Goal: Task Accomplishment & Management: Manage account settings

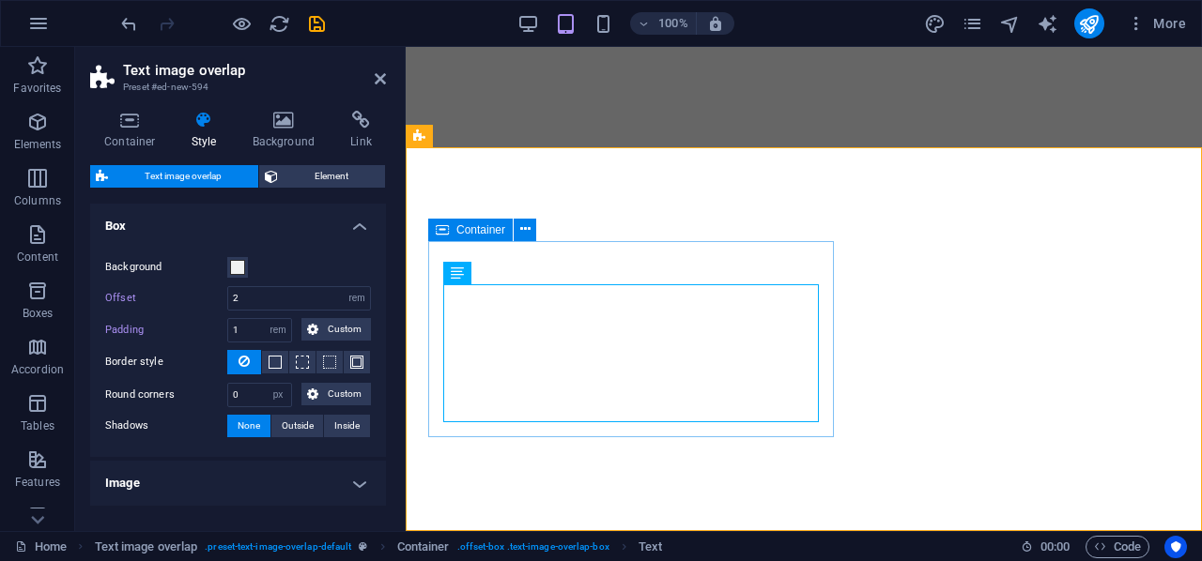
select select "rem"
select select "px"
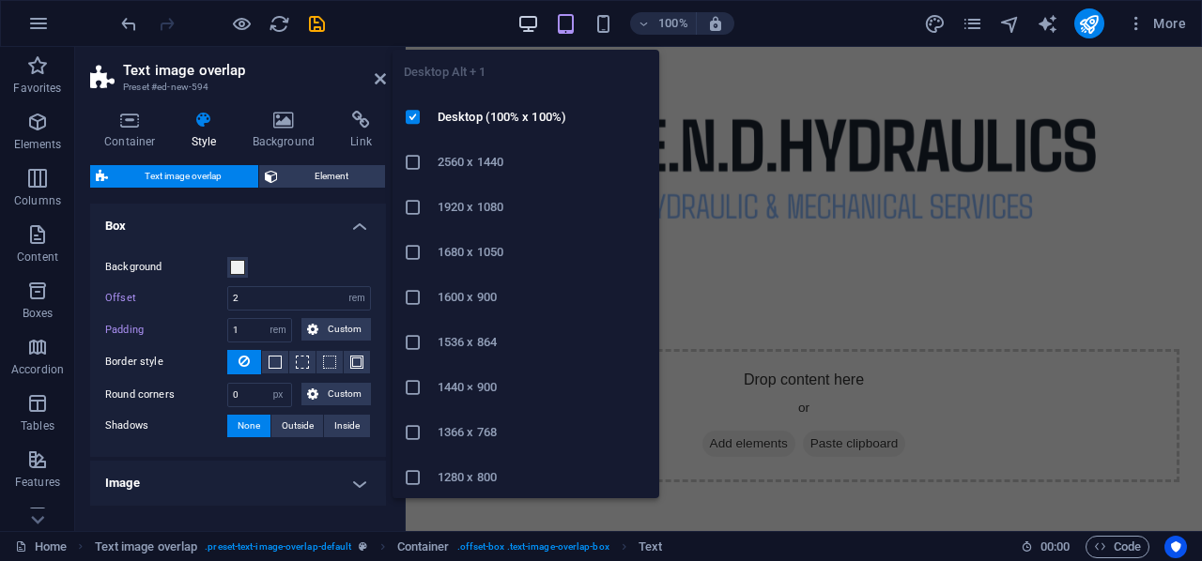
click at [526, 20] on icon "button" at bounding box center [528, 24] width 22 height 22
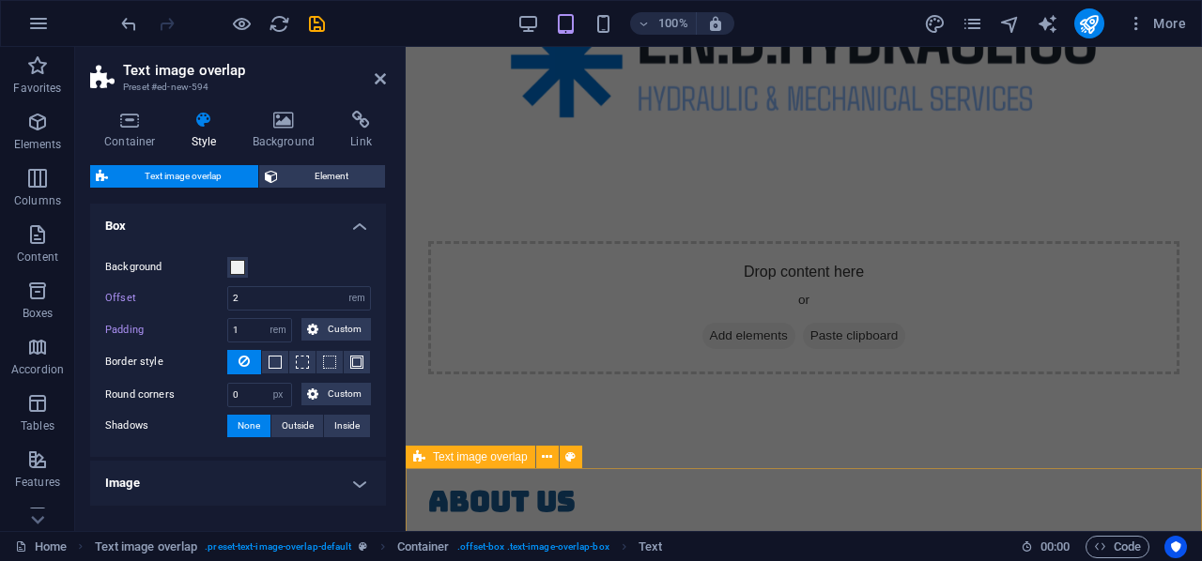
scroll to position [107, 0]
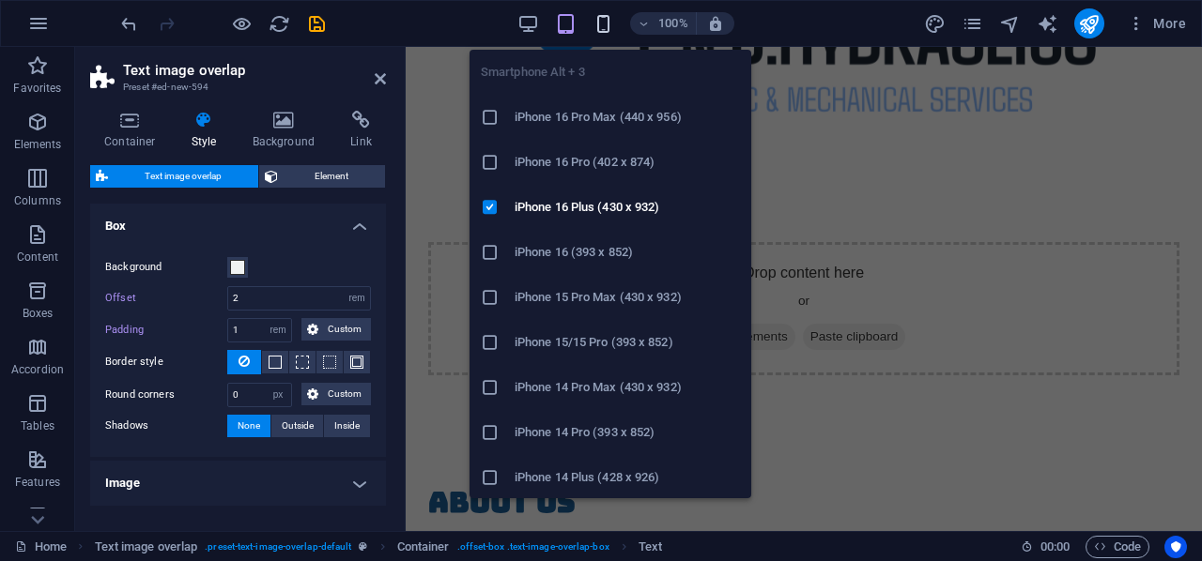
click at [605, 21] on icon "button" at bounding box center [603, 24] width 22 height 22
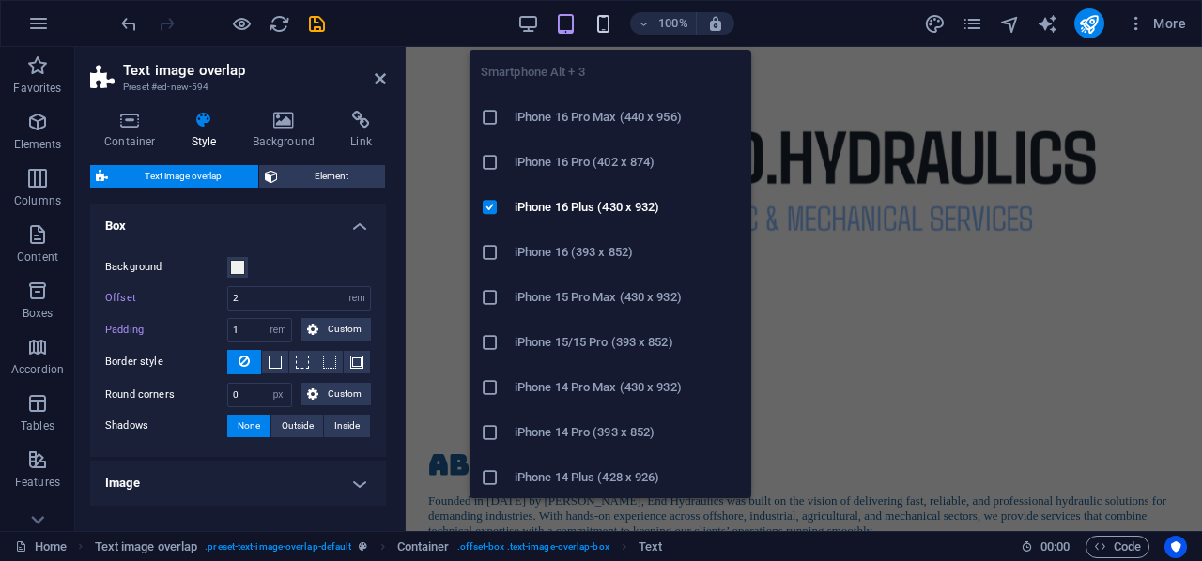
scroll to position [740, 0]
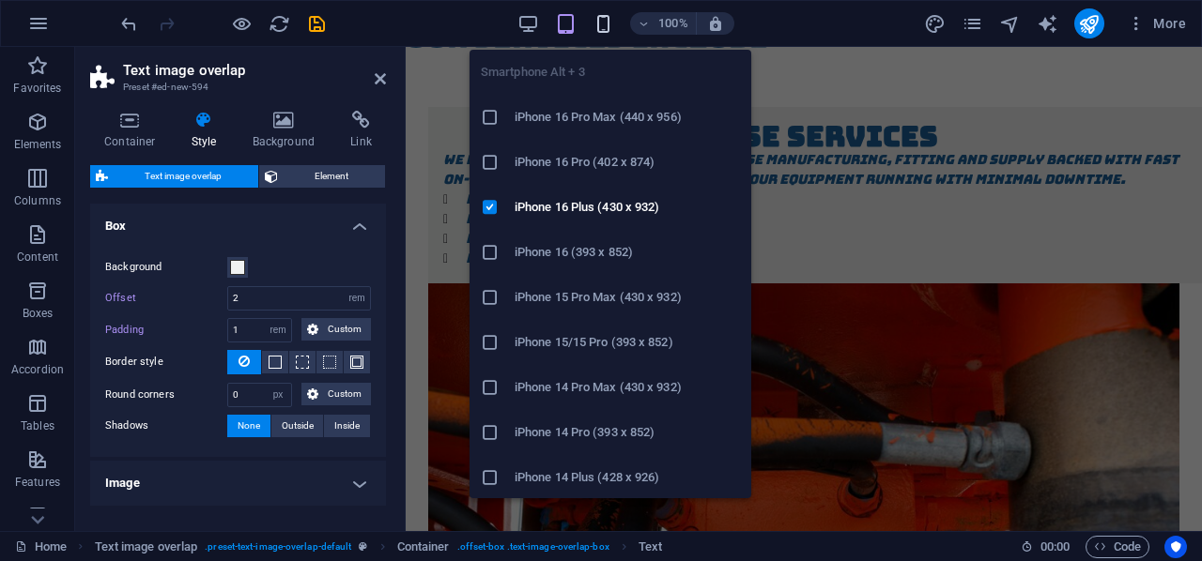
type input "1"
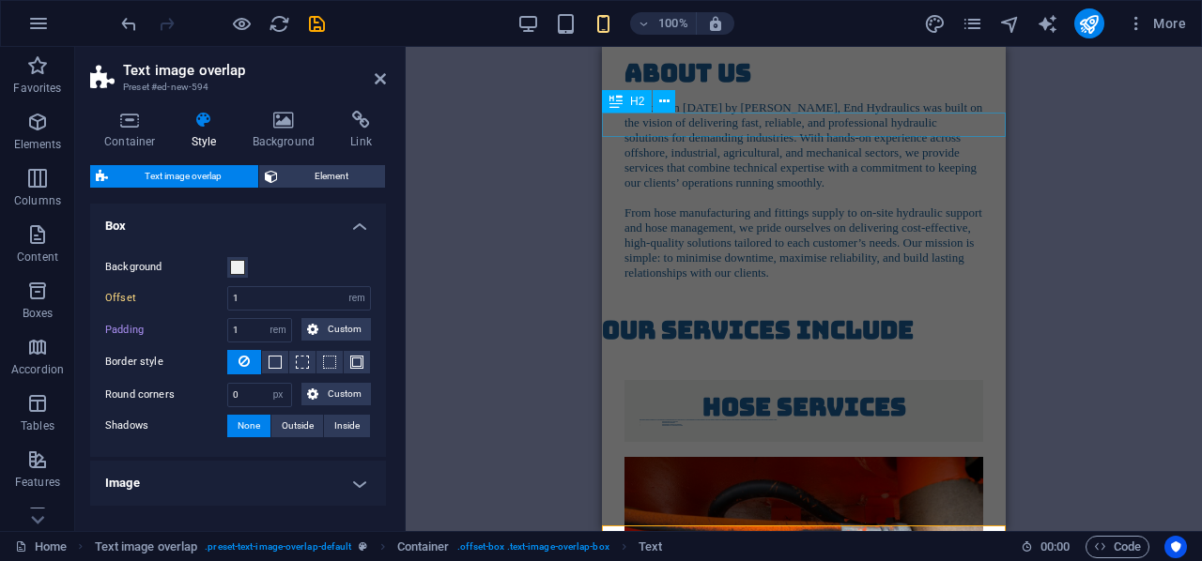
scroll to position [451, 0]
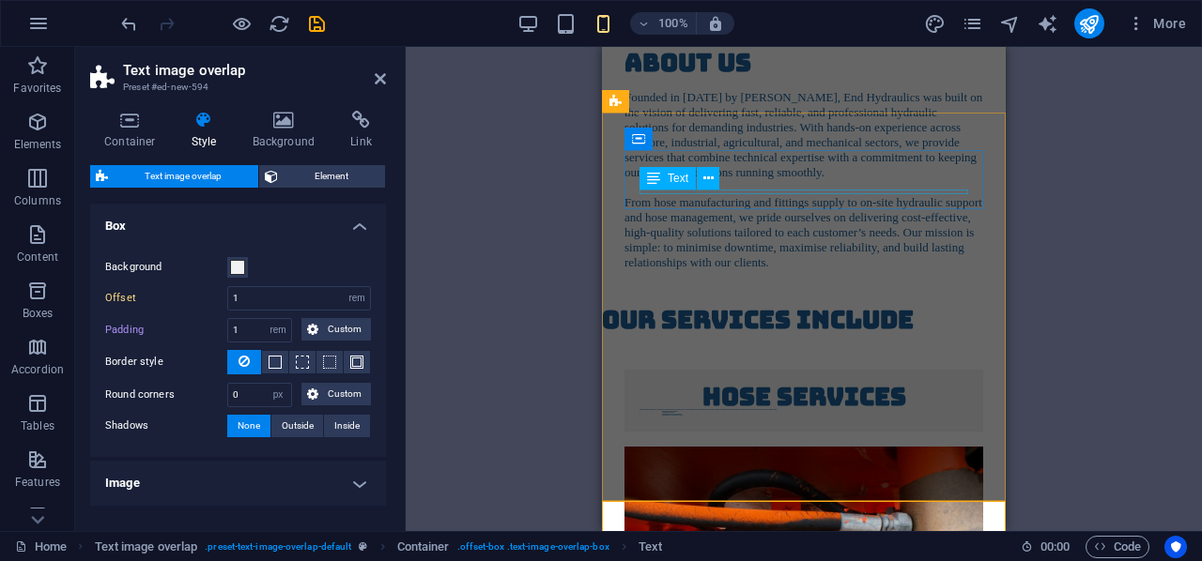
click at [730, 188] on div "Text" at bounding box center [685, 178] width 92 height 23
click at [707, 177] on icon at bounding box center [708, 179] width 10 height 20
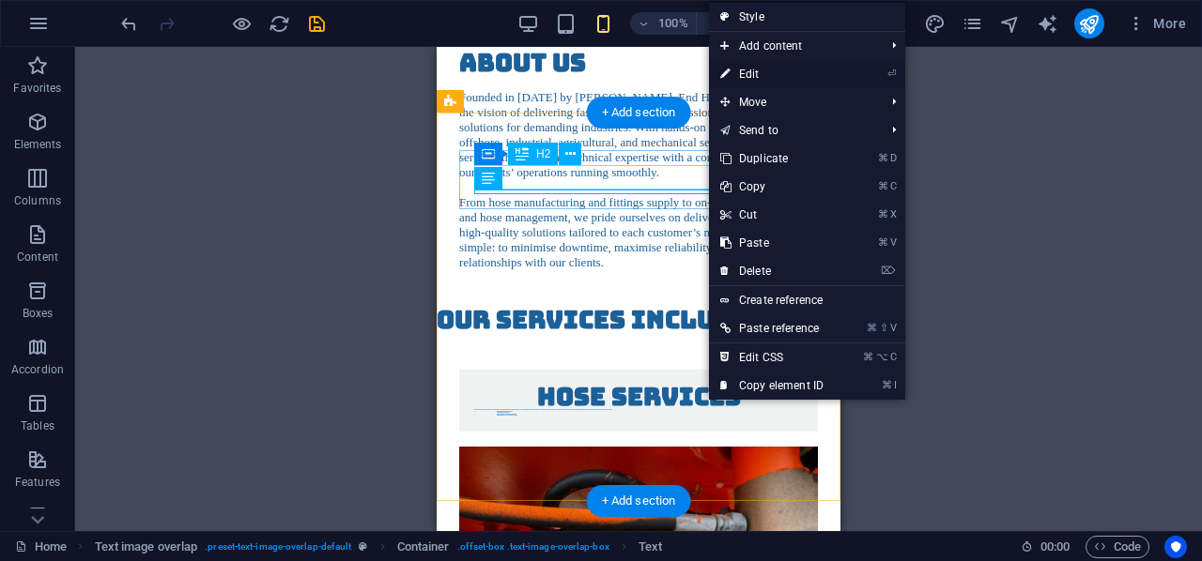
click at [758, 66] on link "⏎ Edit" at bounding box center [772, 74] width 126 height 28
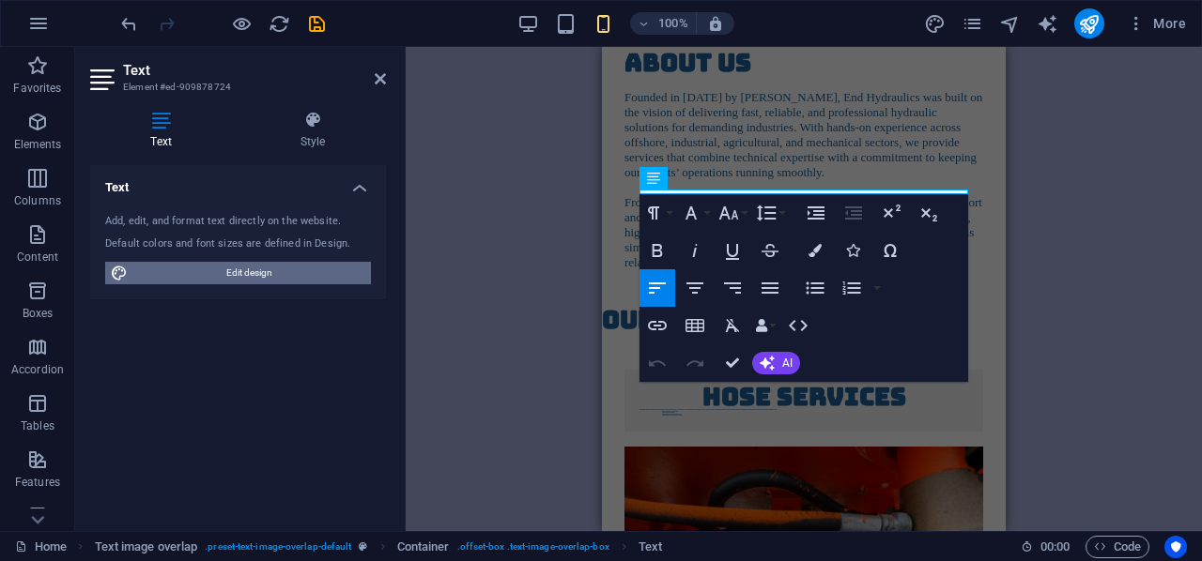
click at [287, 274] on span "Edit design" at bounding box center [249, 273] width 232 height 23
select select "px"
select select "300"
select select "px"
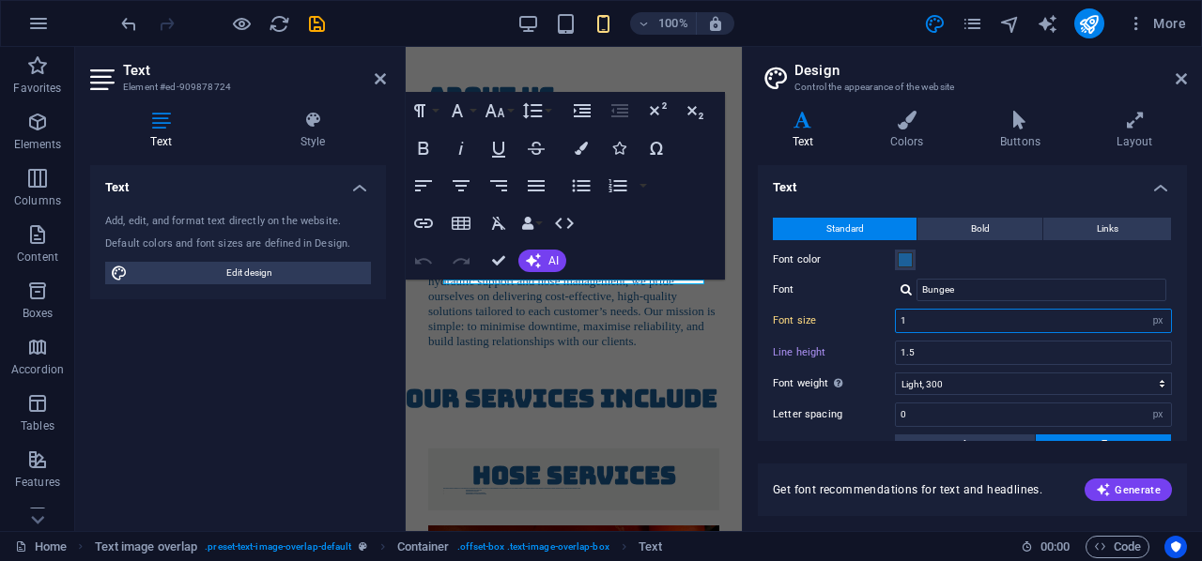
click at [958, 326] on input "1" at bounding box center [1033, 321] width 275 height 23
type input "10"
click at [871, 356] on label "Line height" at bounding box center [834, 352] width 122 height 10
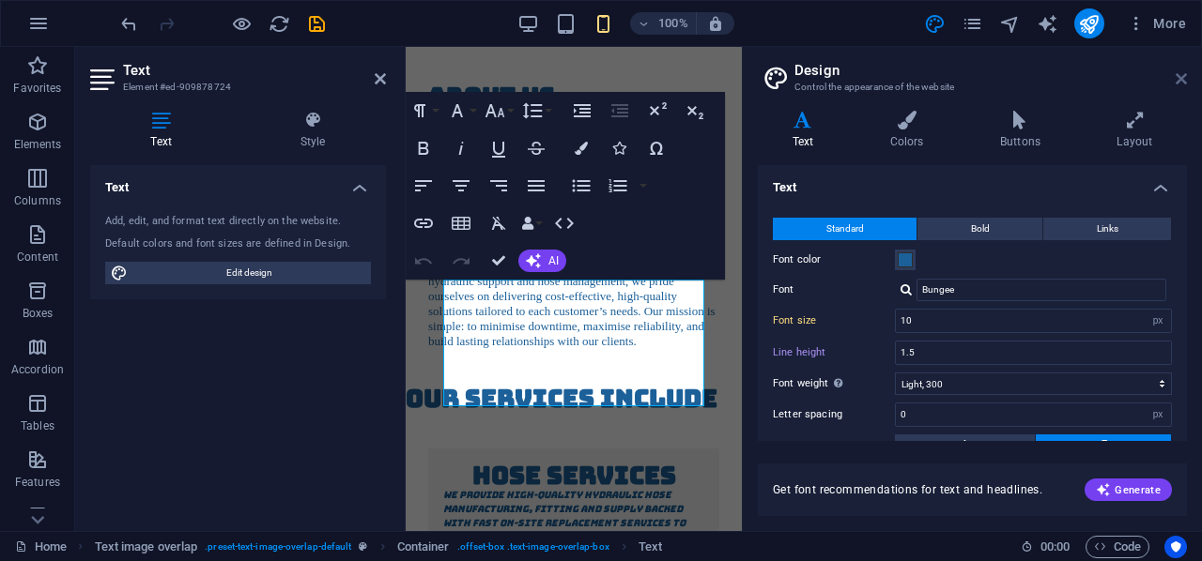
click at [1178, 75] on icon at bounding box center [1180, 78] width 11 height 15
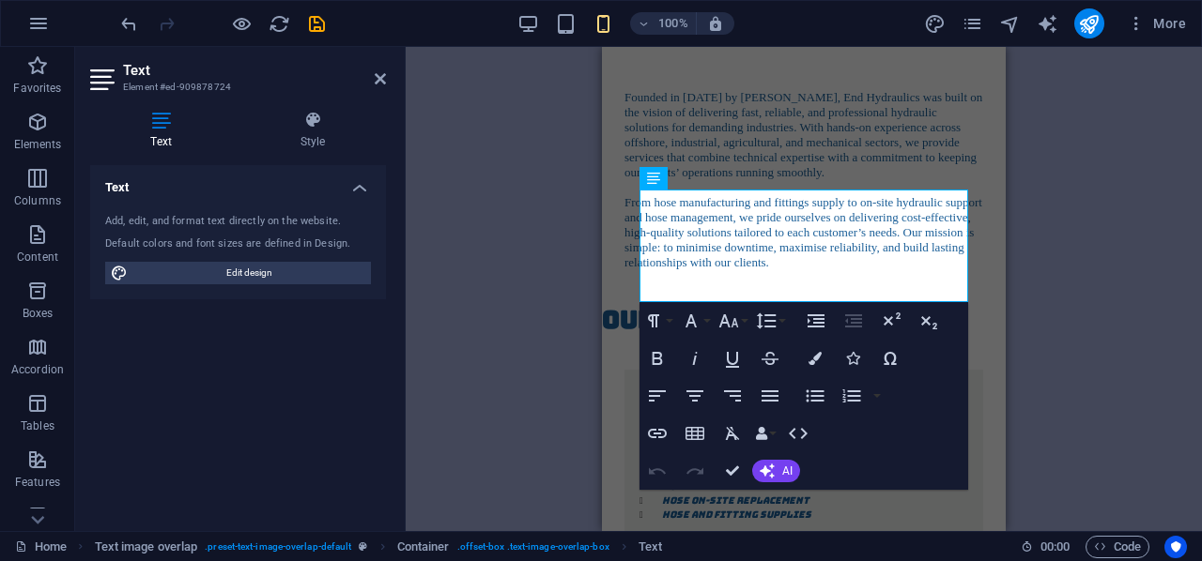
click at [532, 330] on div "Drag here to replace the existing content. Press “Ctrl” if you want to create a…" at bounding box center [804, 289] width 796 height 484
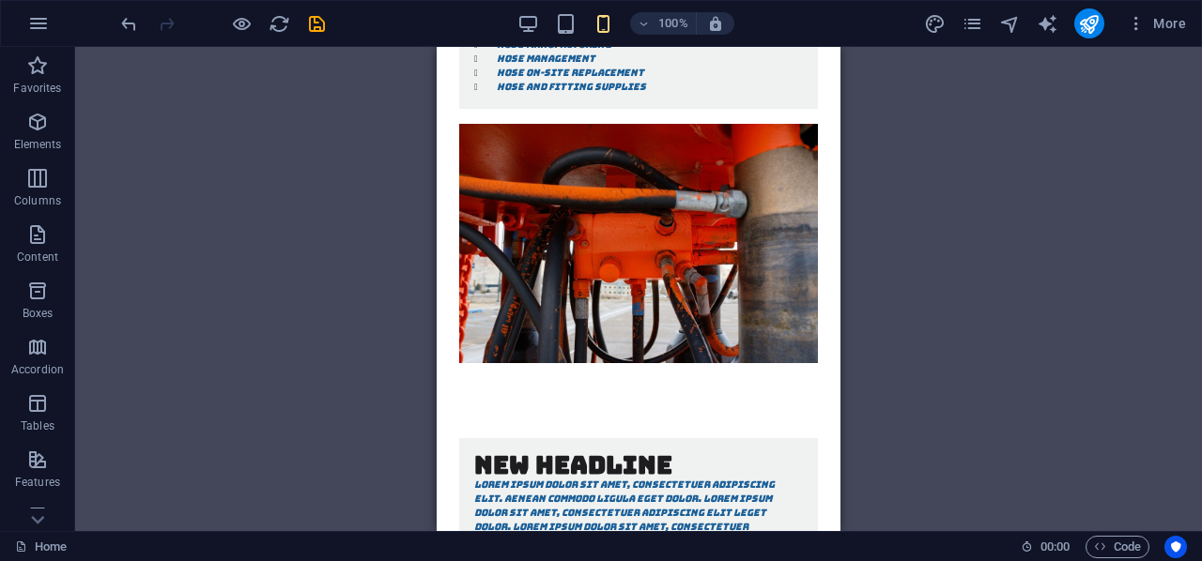
scroll to position [880, 0]
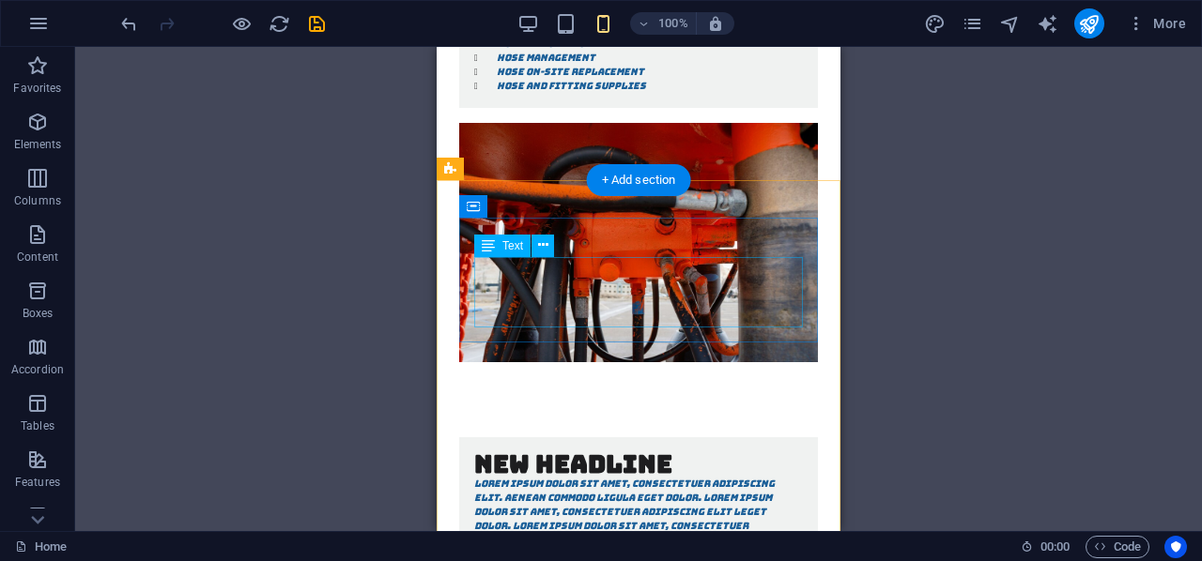
click at [688, 477] on div "Lorem ipsum dolor sit amet, consectetuer adipiscing elit. Aenean commodo ligula…" at bounding box center [638, 512] width 329 height 70
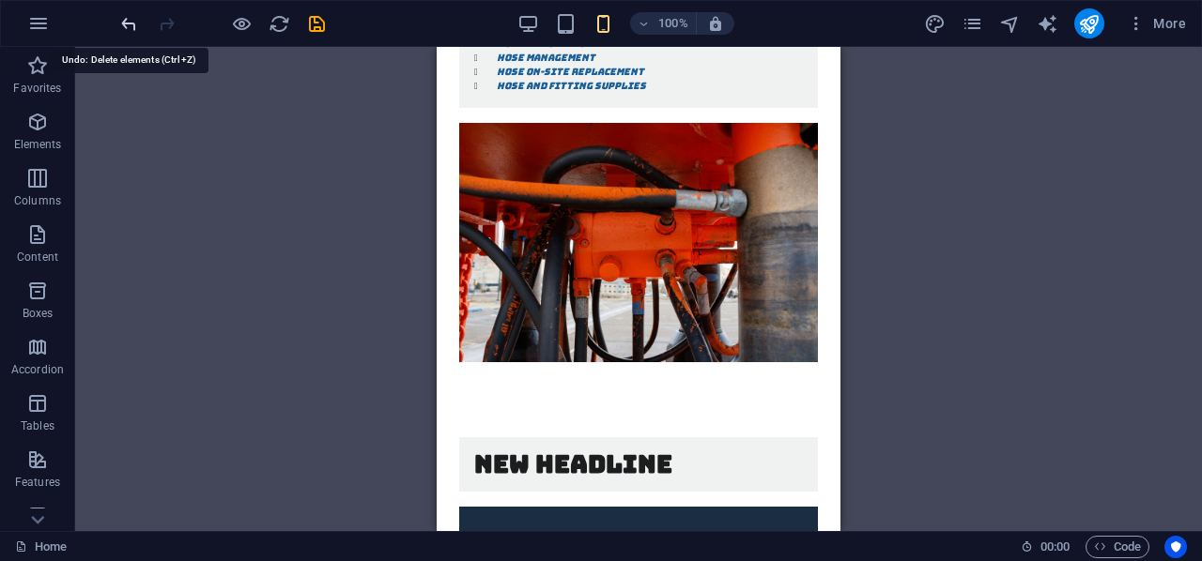
click at [130, 18] on icon "undo" at bounding box center [129, 24] width 22 height 22
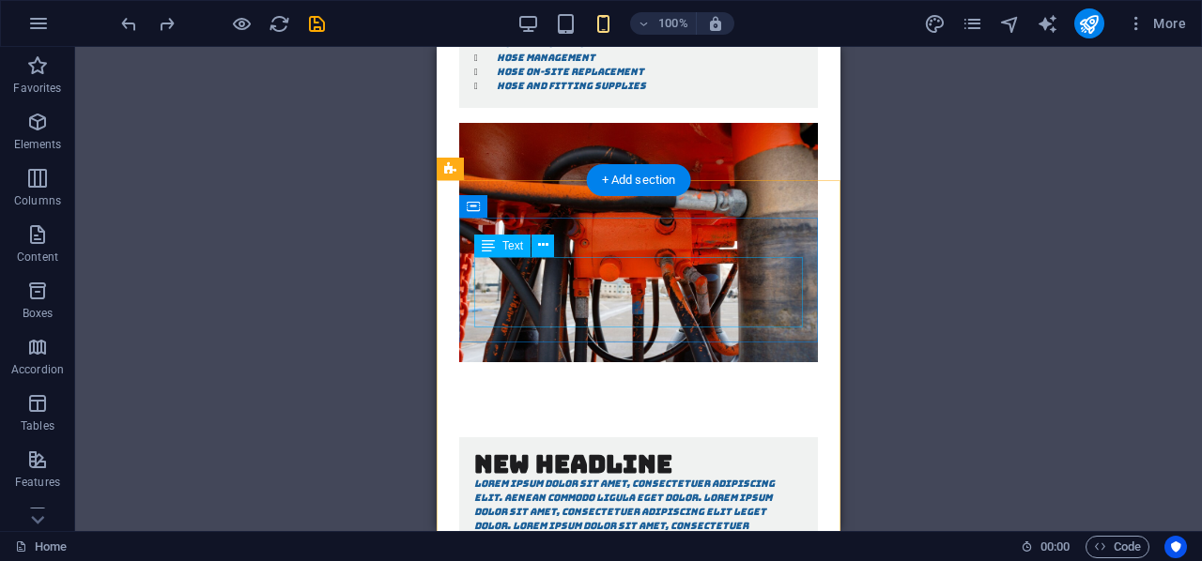
click at [529, 477] on div "Lorem ipsum dolor sit amet, consectetuer adipiscing elit. Aenean commodo ligula…" at bounding box center [638, 512] width 329 height 70
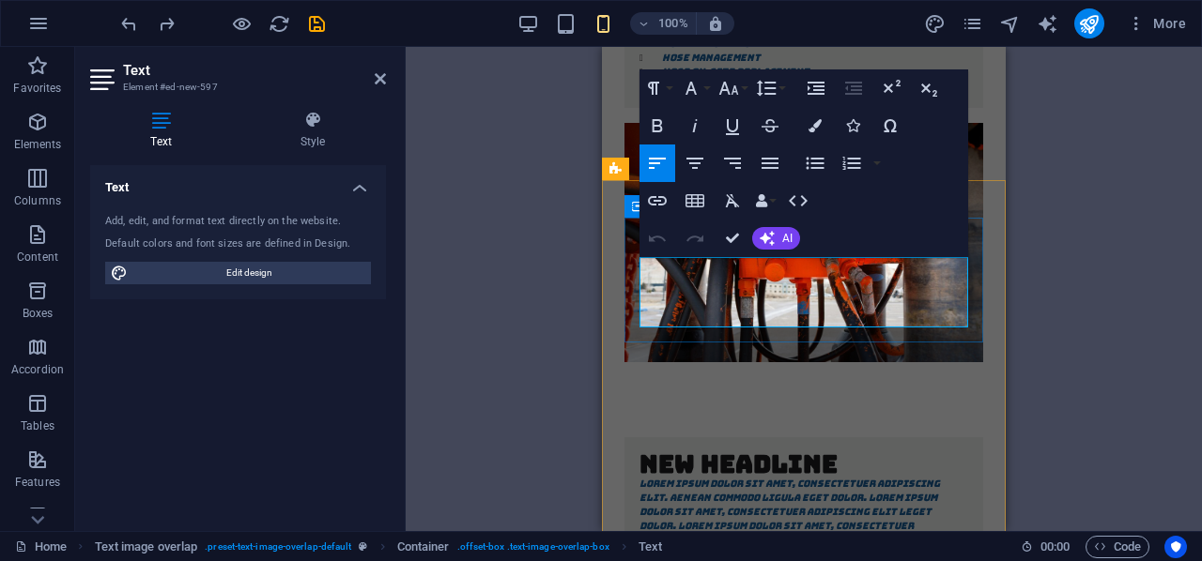
click at [949, 477] on p "Lorem ipsum dolor sit amet, consectetuer adipiscing elit. Aenean commodo ligula…" at bounding box center [803, 512] width 329 height 70
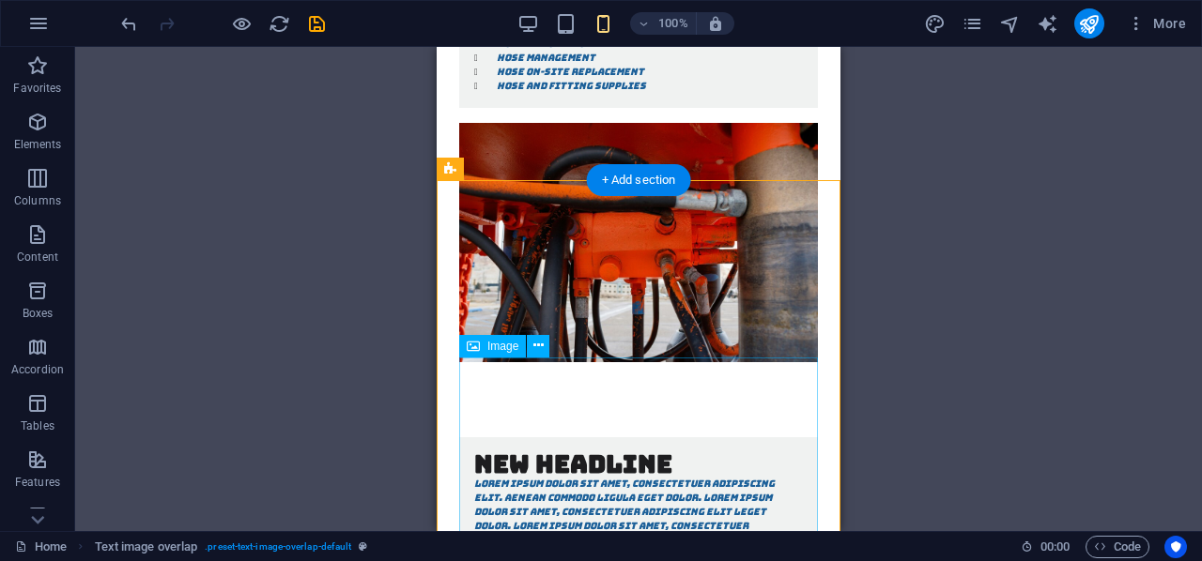
click at [484, 351] on div "Image" at bounding box center [492, 346] width 67 height 23
click at [542, 347] on icon at bounding box center [538, 346] width 10 height 20
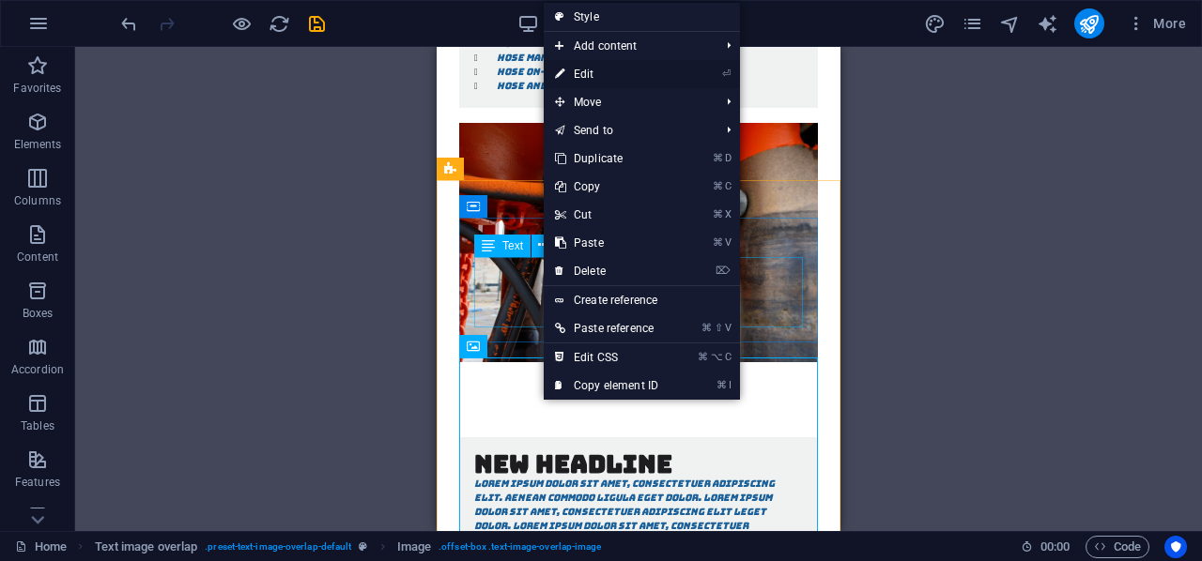
click at [596, 68] on link "⏎ Edit" at bounding box center [607, 74] width 126 height 28
select select "%"
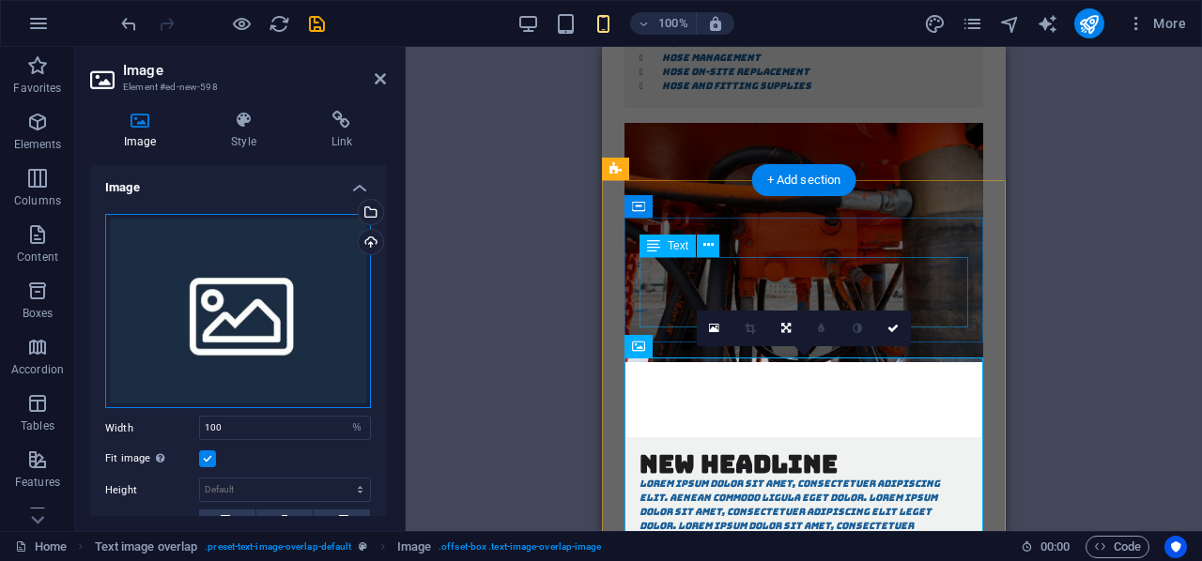
click at [281, 280] on div "Drag files here, click to choose files or select files from Files or our free s…" at bounding box center [238, 311] width 266 height 195
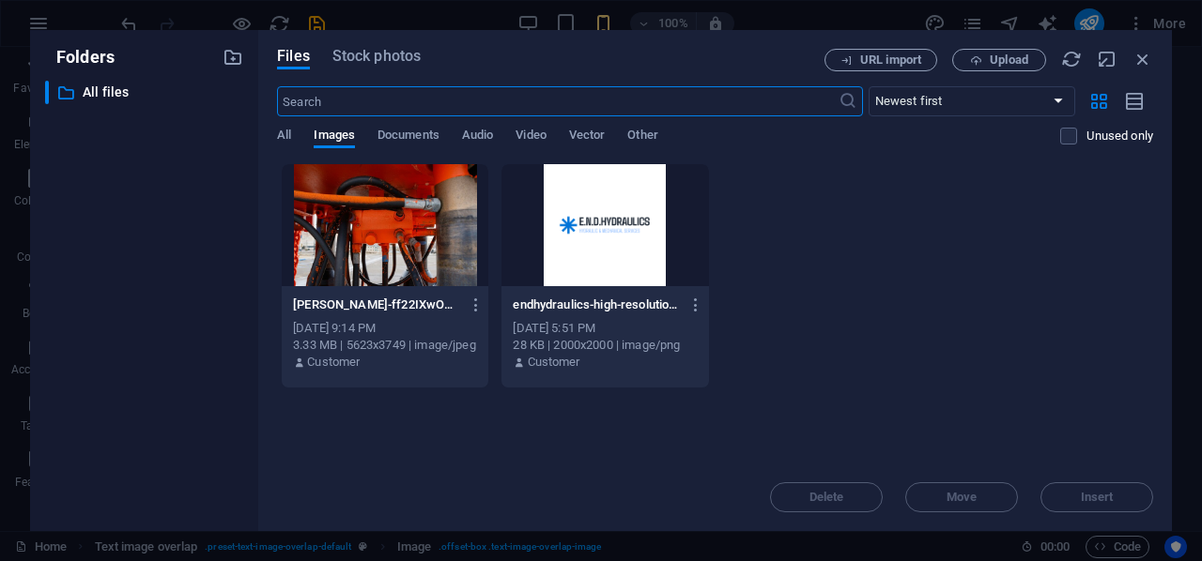
click at [946, 269] on div "[PERSON_NAME]-ff22IXwOK48-unsplash-2LCzIHIQYIgEBqH-GHIgeQ.jpeg [PERSON_NAME]-ff…" at bounding box center [715, 275] width 876 height 225
click at [991, 58] on span "Upload" at bounding box center [1008, 59] width 38 height 11
click at [999, 59] on span "Upload" at bounding box center [1008, 59] width 38 height 11
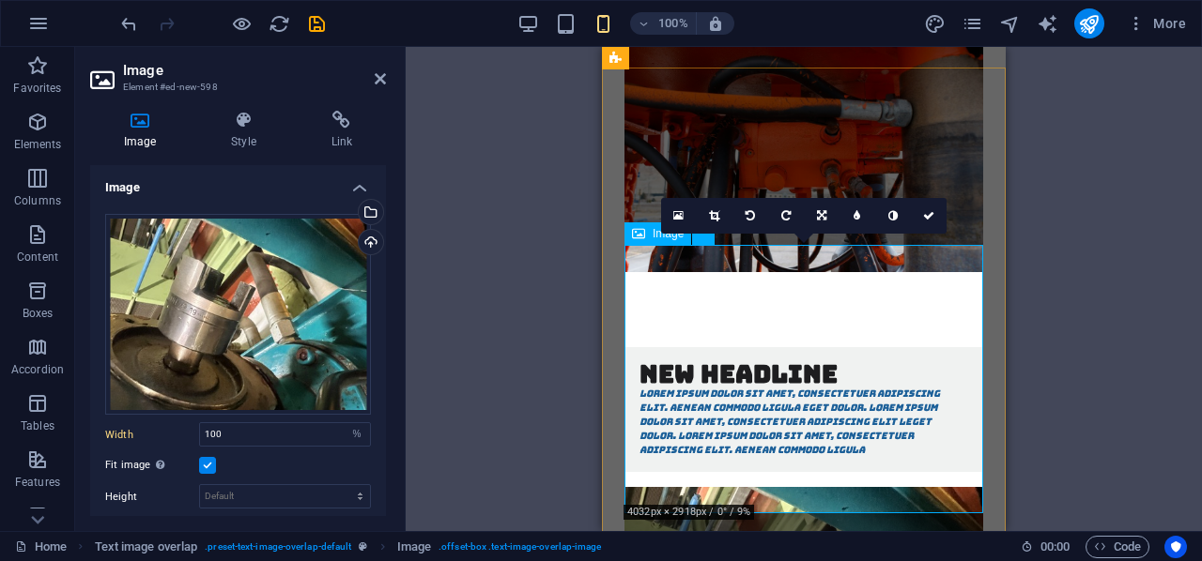
scroll to position [936, 0]
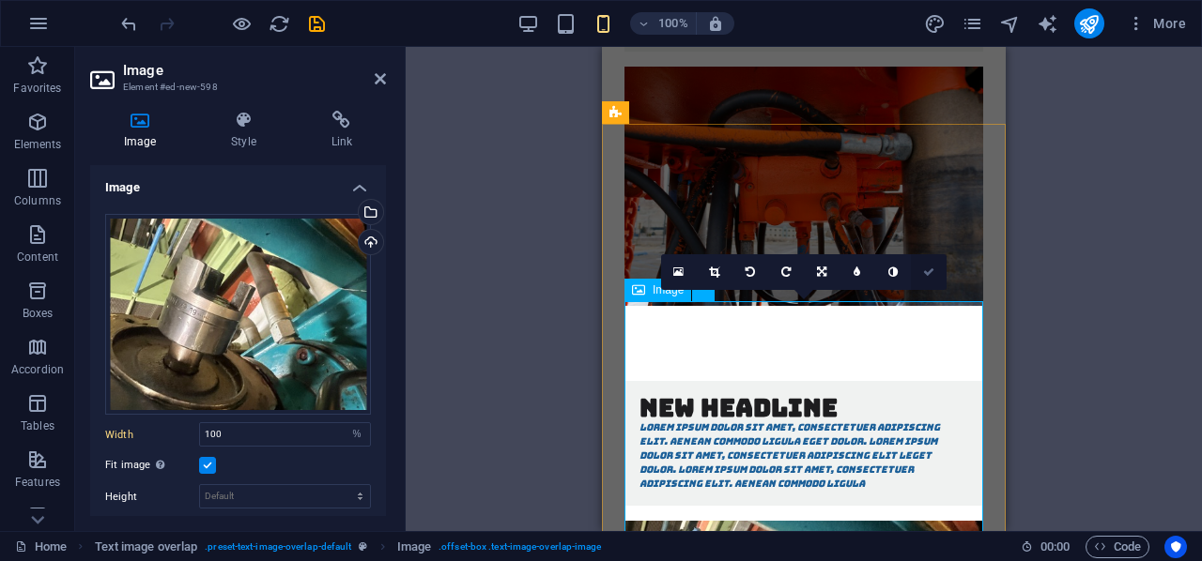
click at [927, 271] on icon at bounding box center [928, 272] width 11 height 11
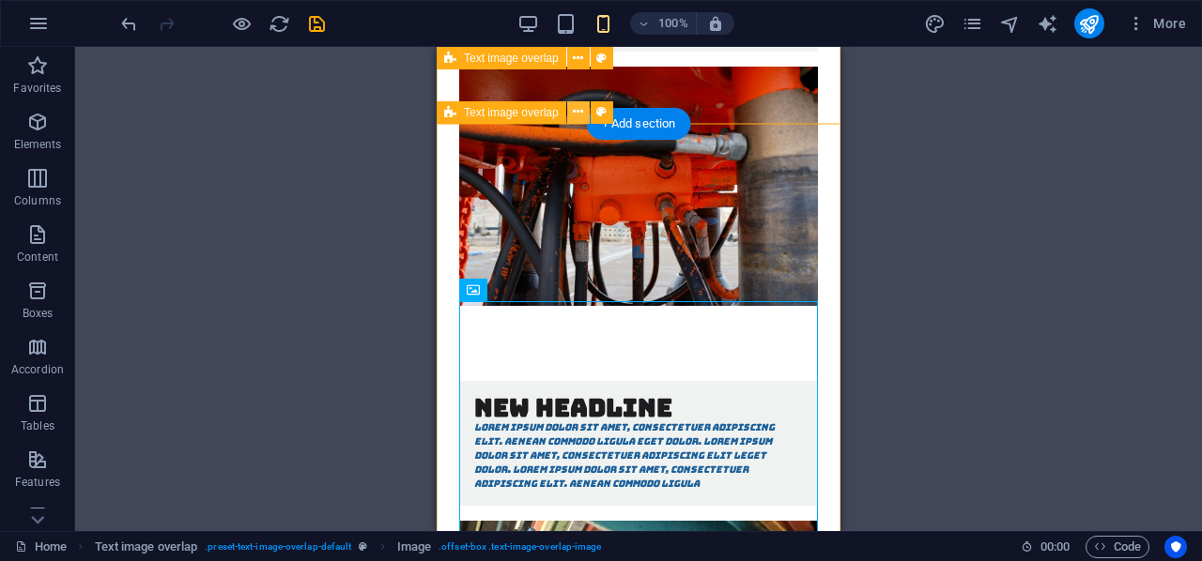
click at [582, 119] on icon at bounding box center [578, 112] width 10 height 20
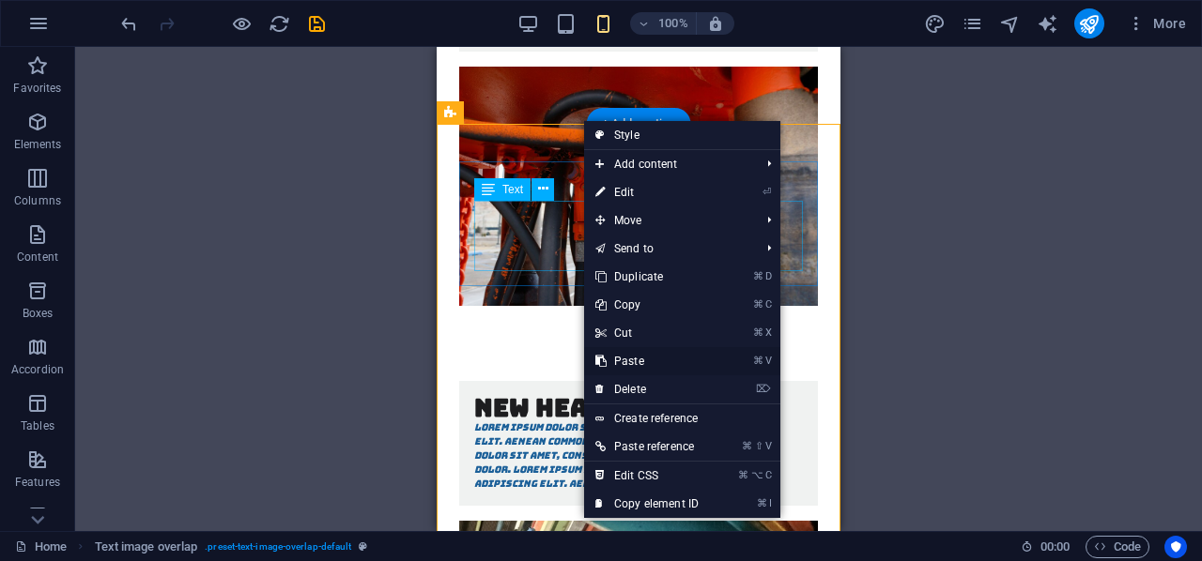
click at [605, 361] on icon at bounding box center [599, 361] width 9 height 28
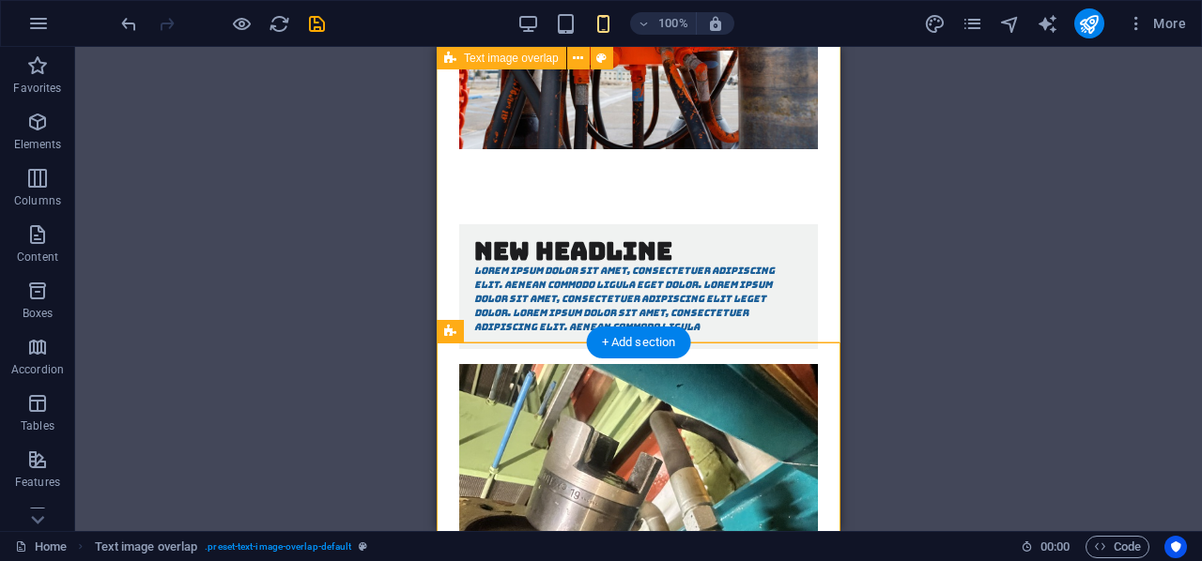
scroll to position [940, 0]
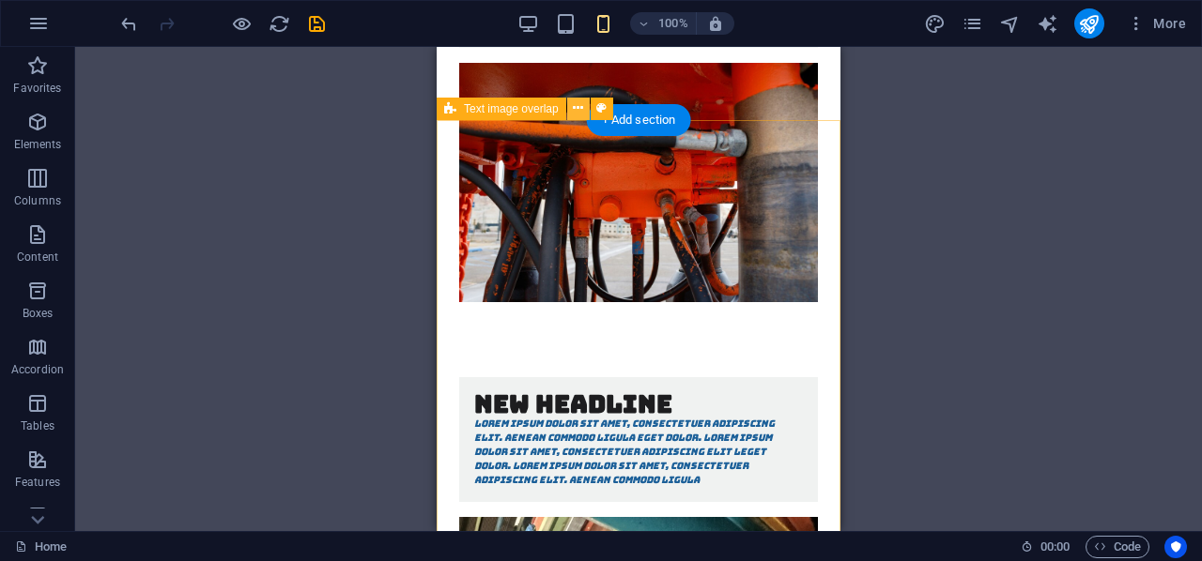
click at [577, 111] on icon at bounding box center [578, 109] width 10 height 20
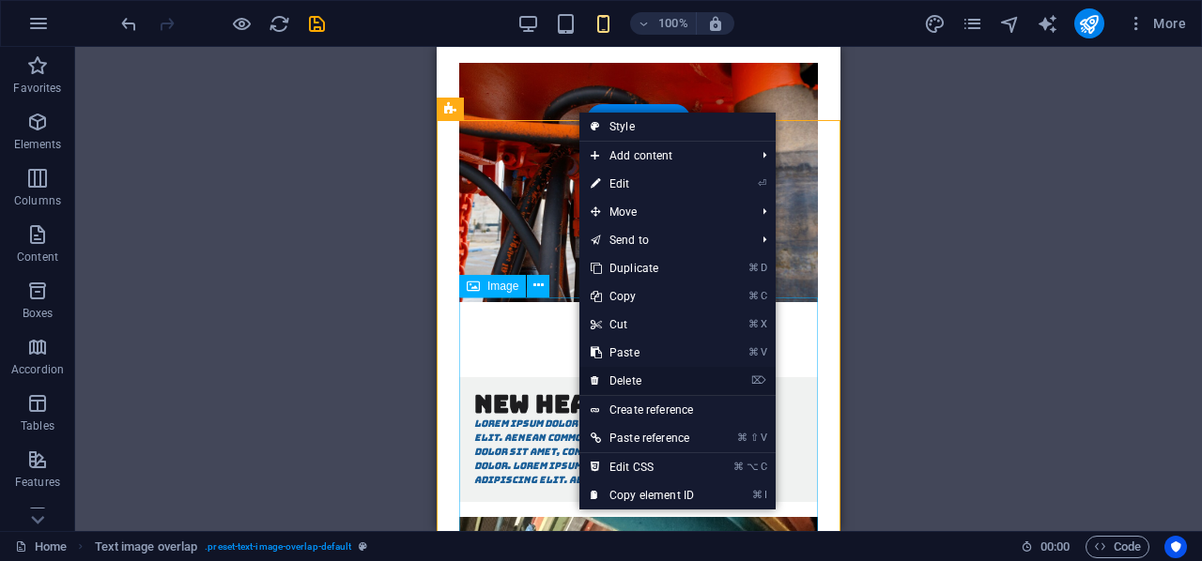
click at [596, 381] on icon at bounding box center [594, 381] width 9 height 28
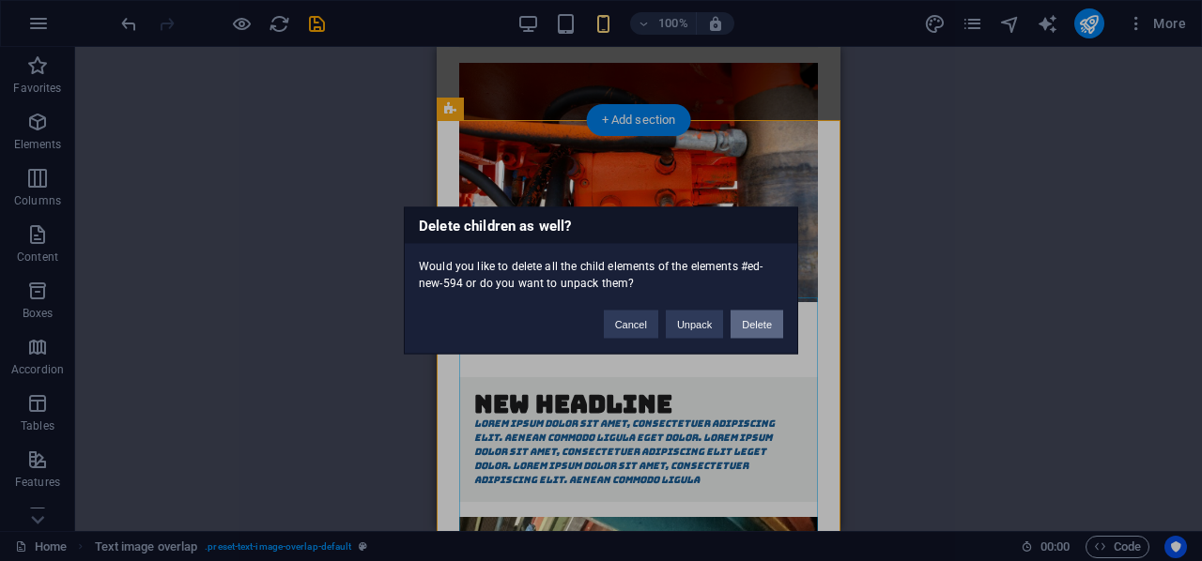
click at [749, 323] on button "Delete" at bounding box center [756, 325] width 53 height 28
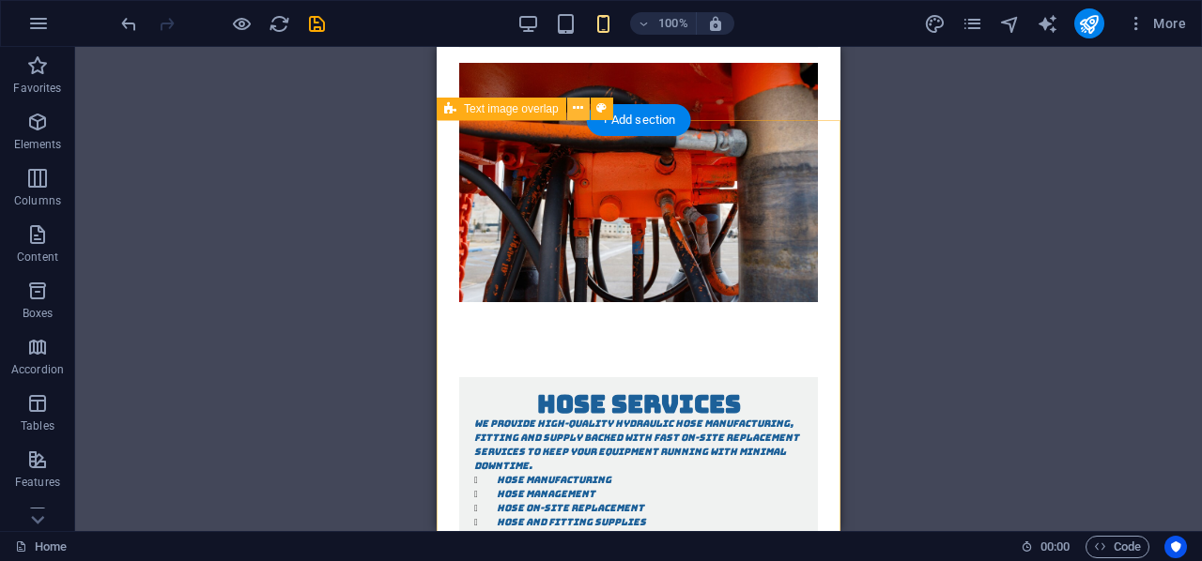
click at [580, 113] on icon at bounding box center [578, 109] width 10 height 20
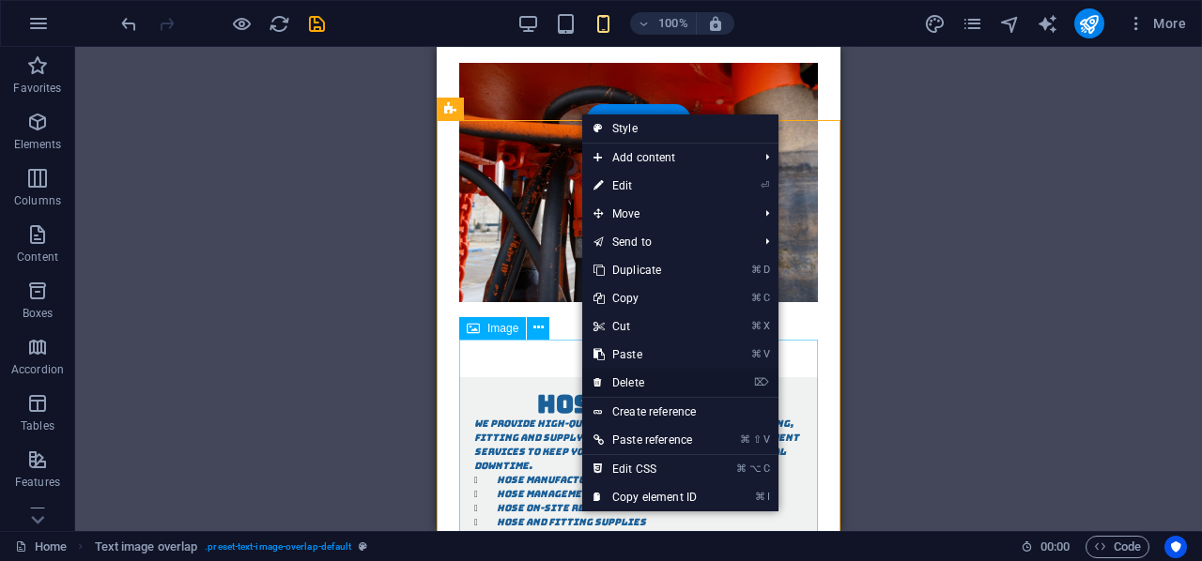
click at [619, 378] on link "⌦ Delete" at bounding box center [645, 383] width 126 height 28
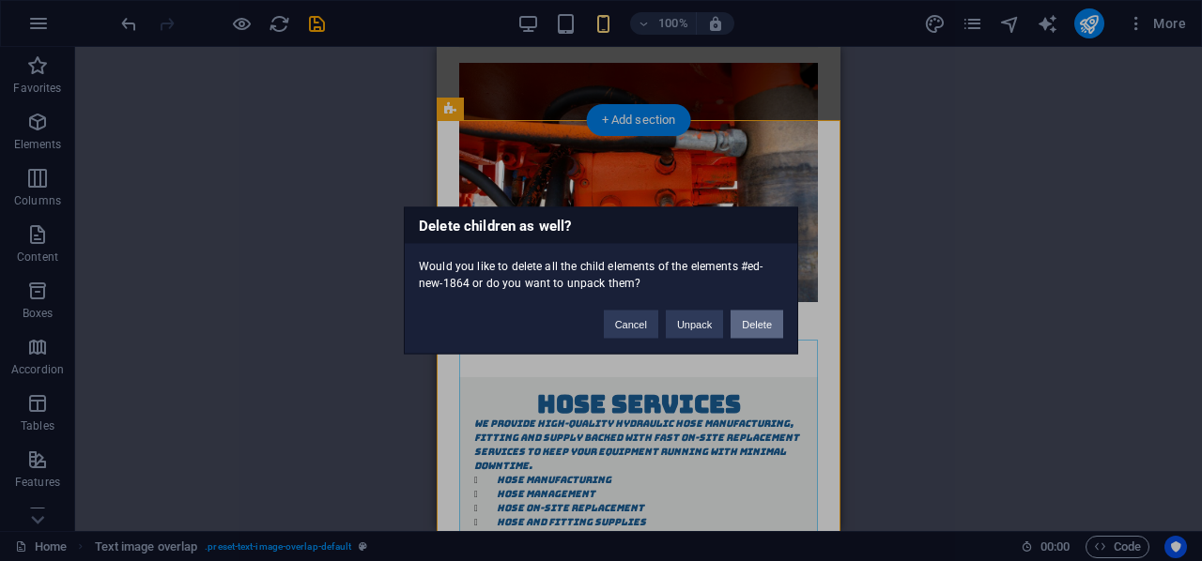
click at [750, 318] on button "Delete" at bounding box center [756, 325] width 53 height 28
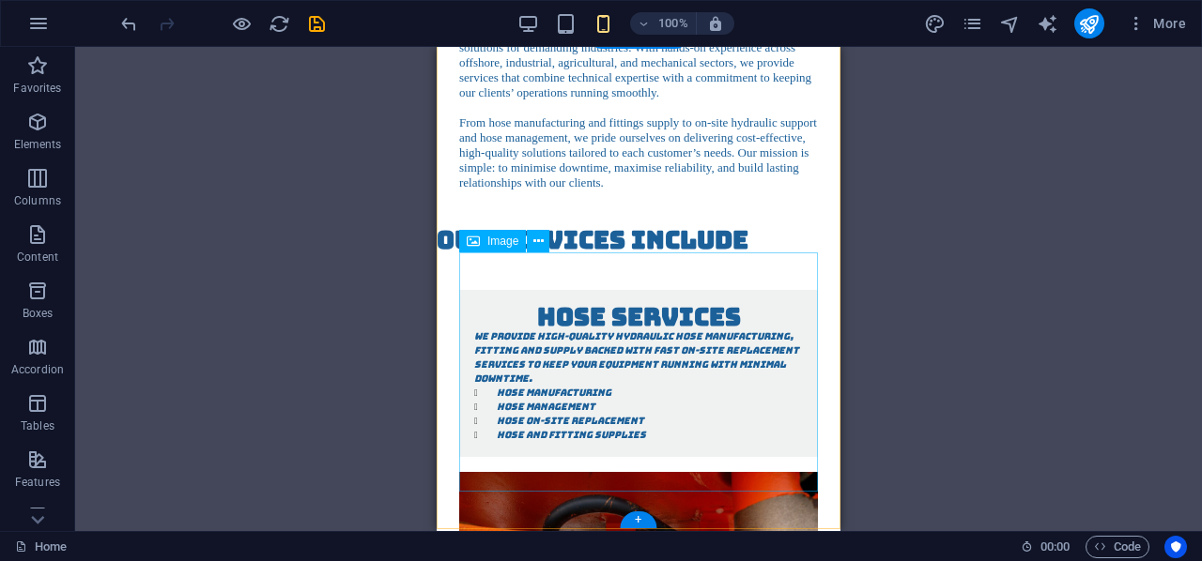
scroll to position [528, 0]
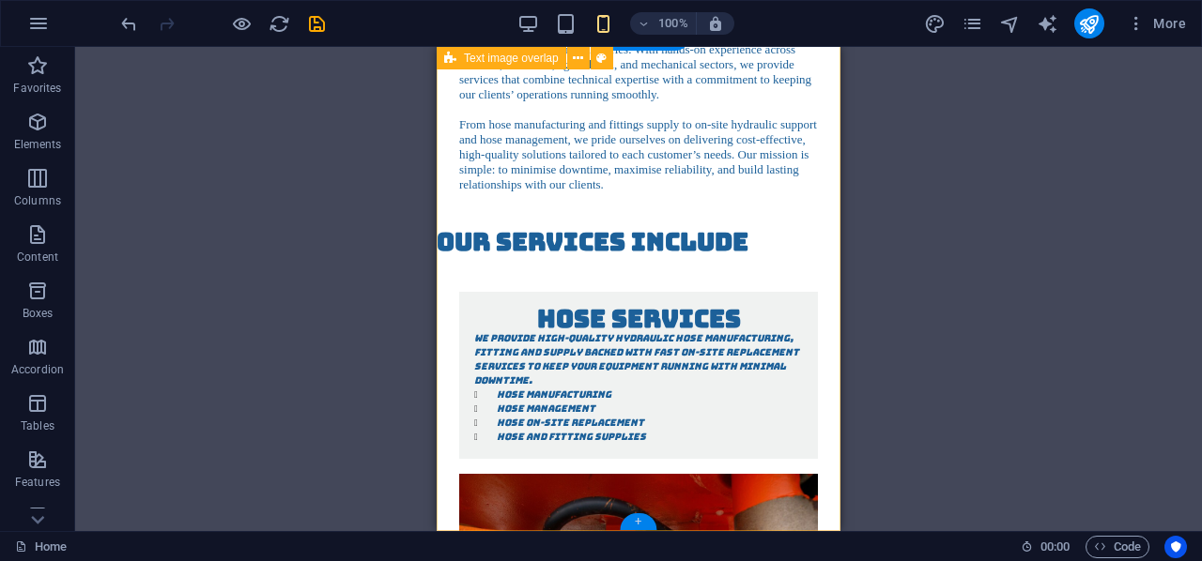
click at [636, 523] on div "+" at bounding box center [638, 521] width 37 height 17
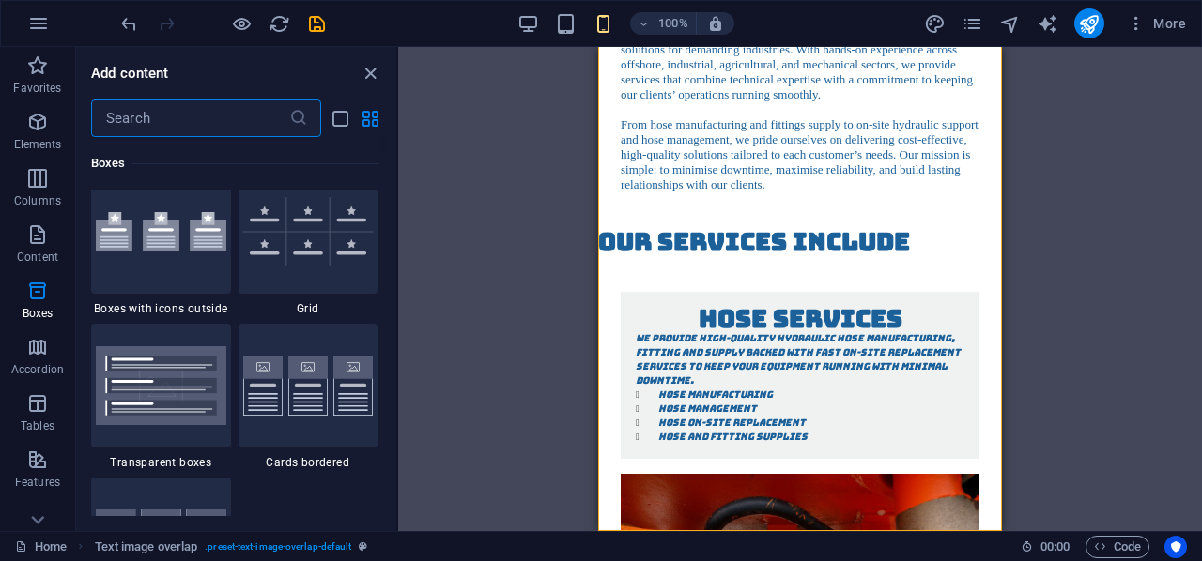
scroll to position [5512, 0]
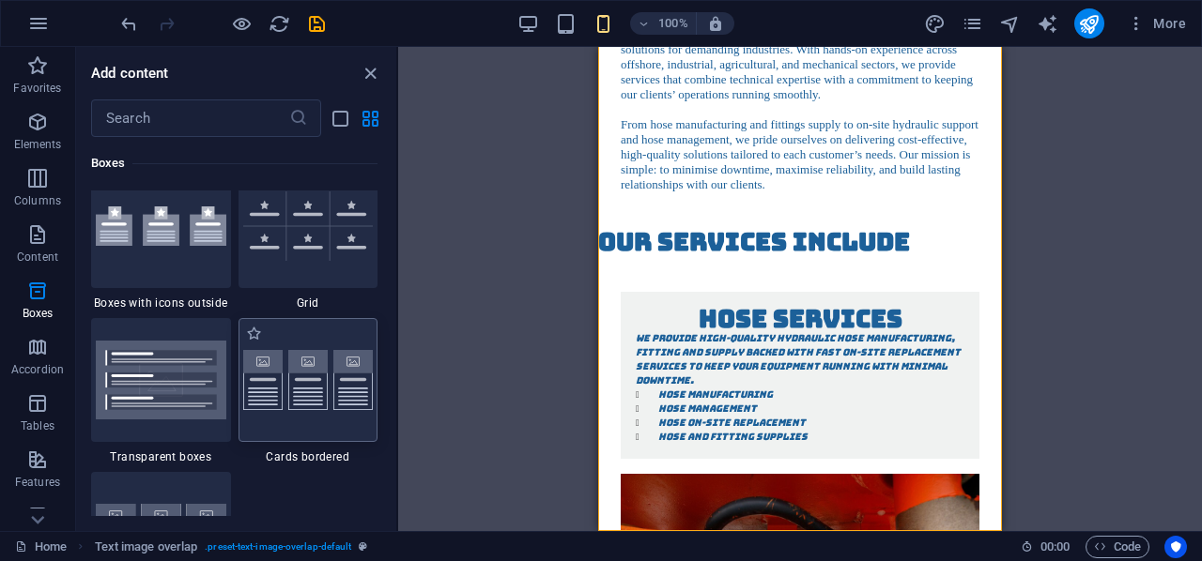
click at [290, 385] on img at bounding box center [308, 380] width 130 height 61
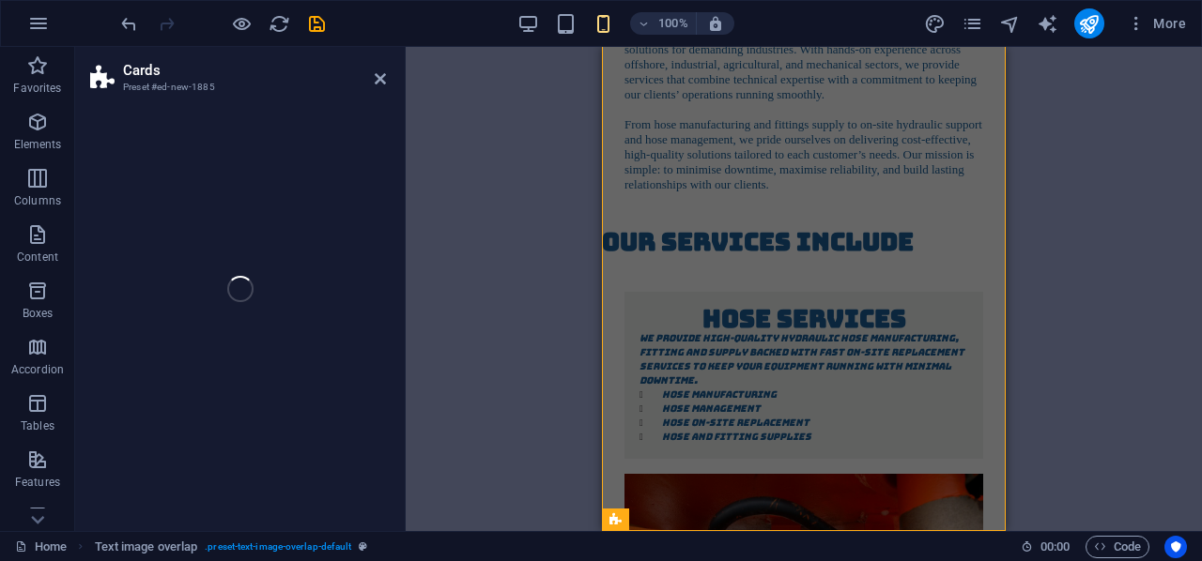
select select "rem"
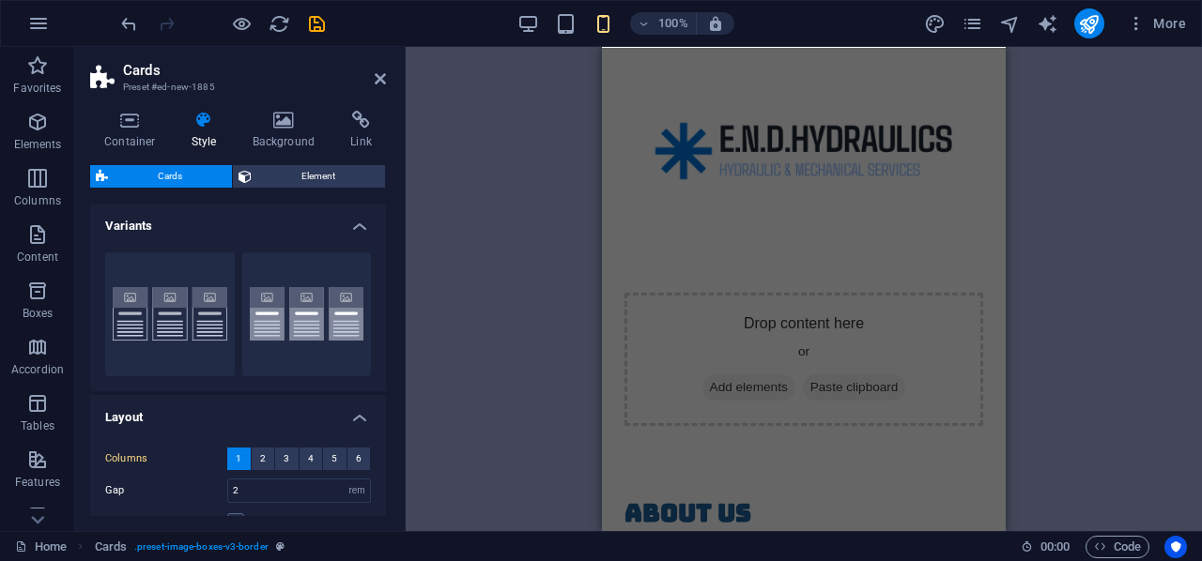
scroll to position [0, 0]
click at [317, 18] on icon "save" at bounding box center [317, 24] width 22 height 22
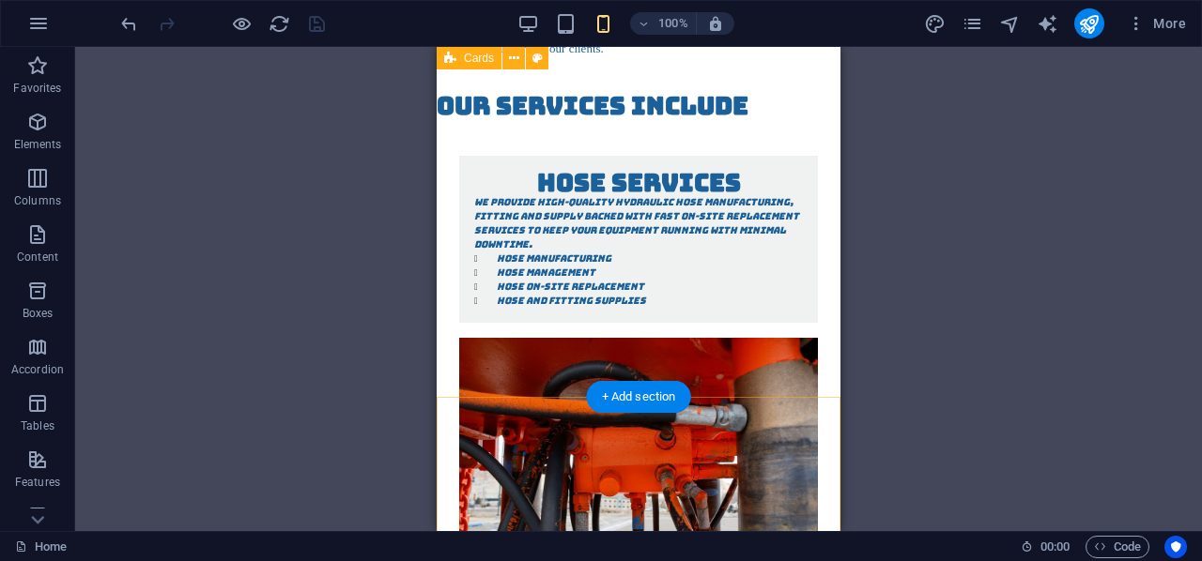
scroll to position [661, 0]
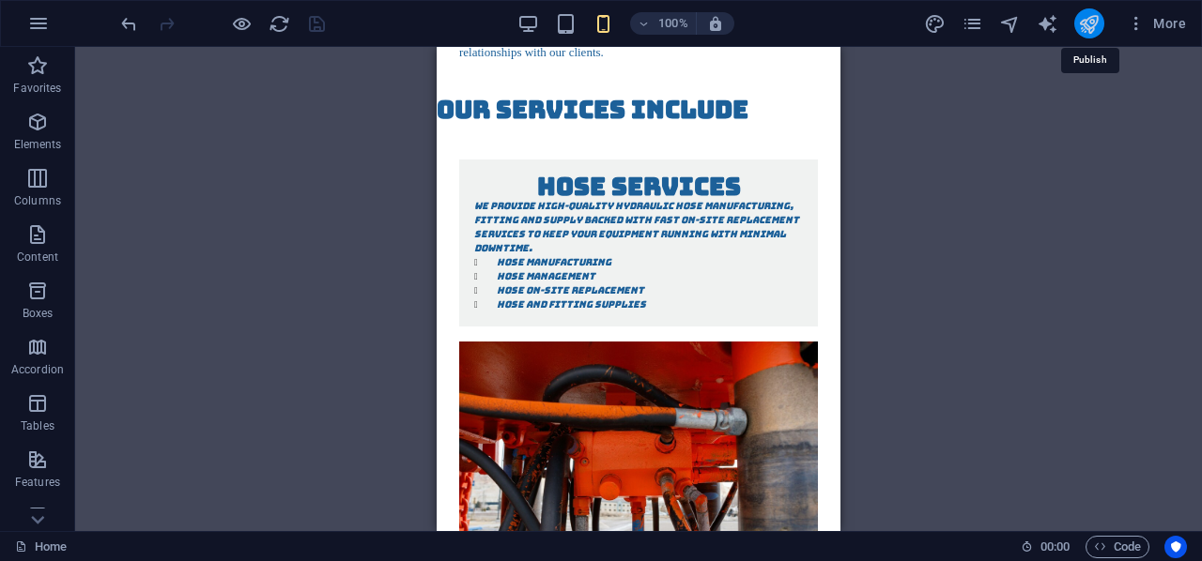
click at [1091, 18] on icon "publish" at bounding box center [1089, 24] width 22 height 22
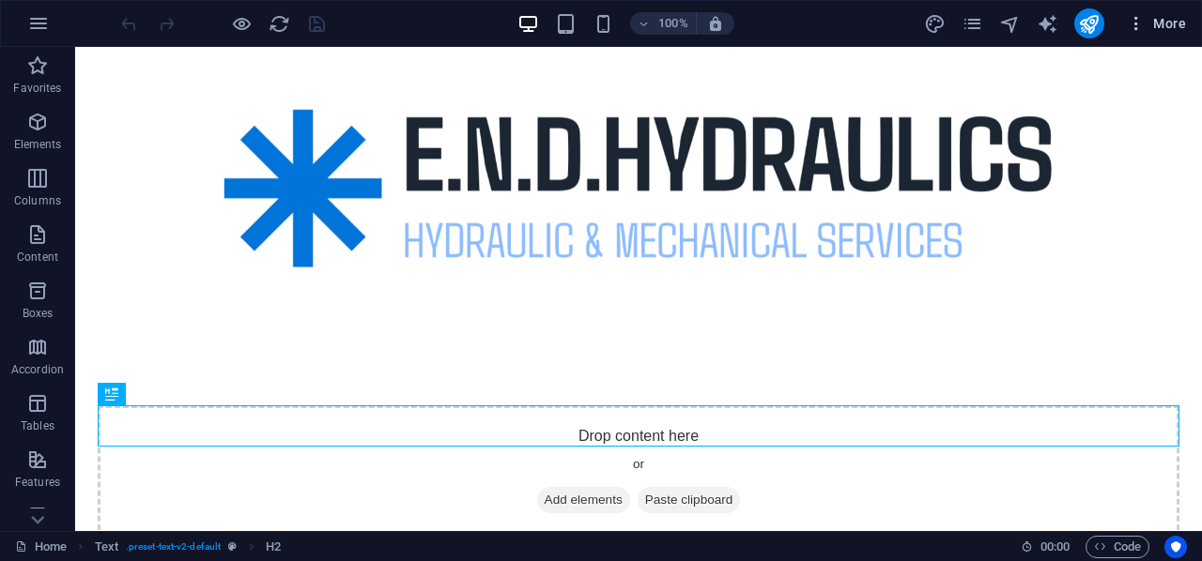
click at [1165, 22] on span "More" at bounding box center [1155, 23] width 59 height 19
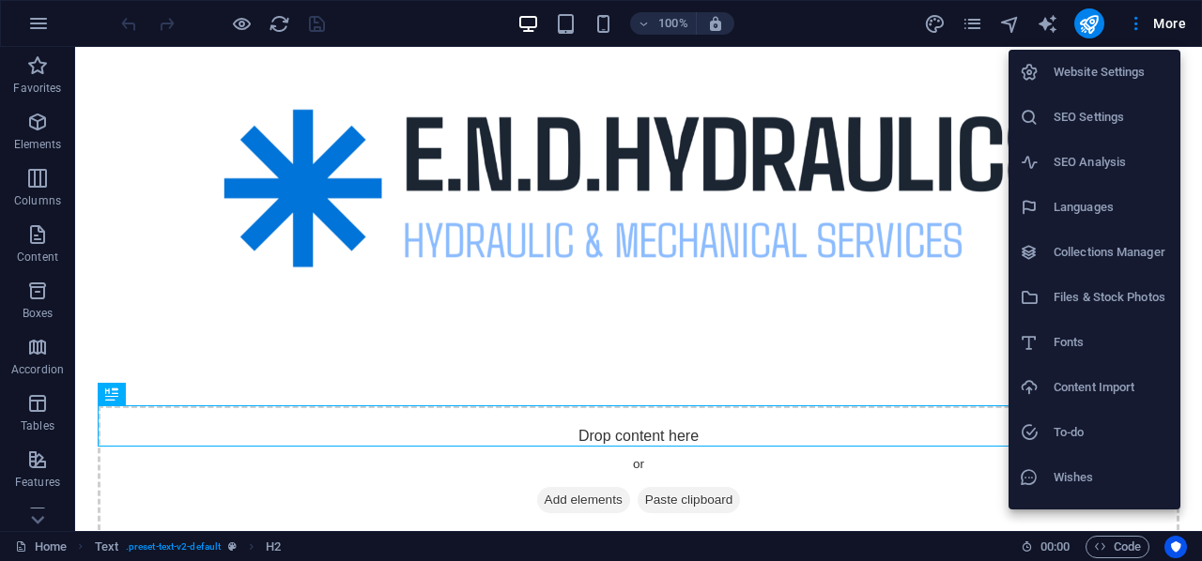
click at [1119, 72] on h6 "Website Settings" at bounding box center [1110, 72] width 115 height 23
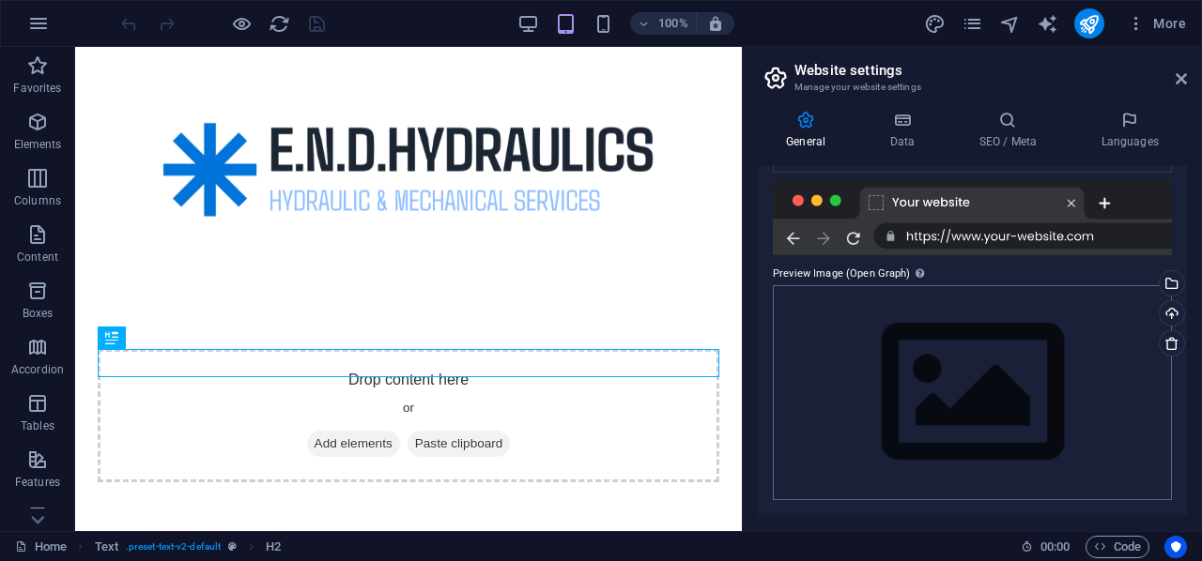
scroll to position [350, 0]
click at [901, 116] on icon at bounding box center [902, 120] width 82 height 19
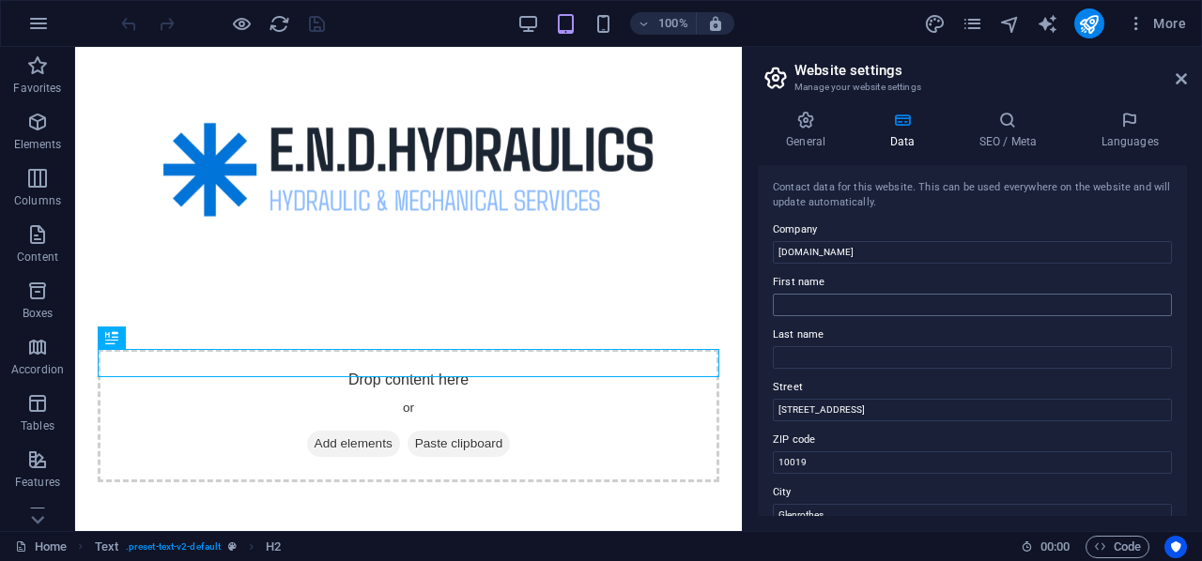
scroll to position [96, 0]
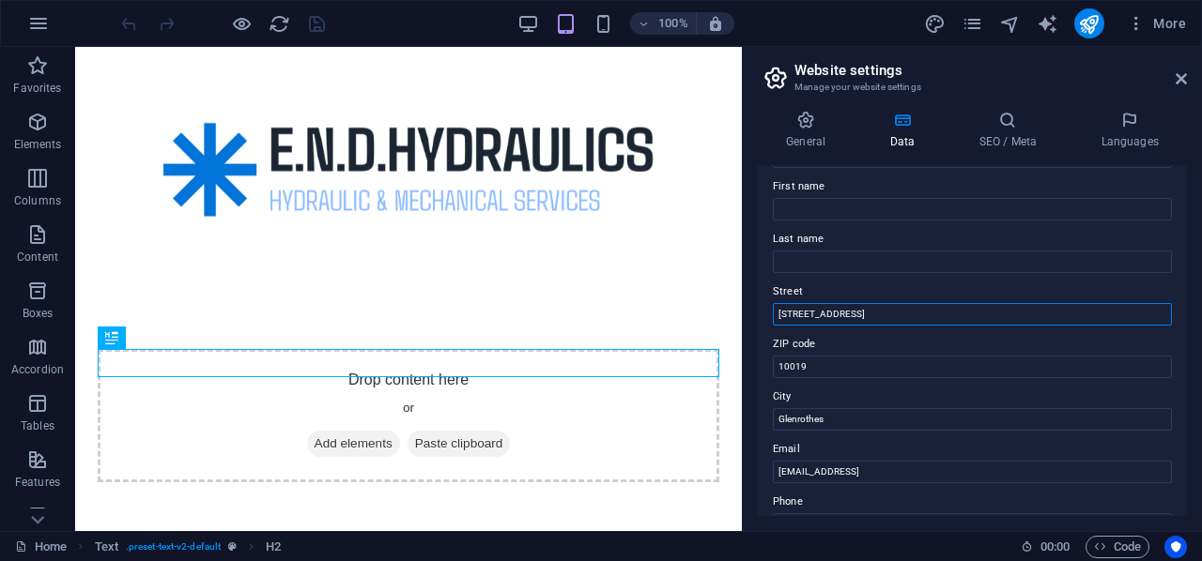
click at [883, 312] on input "1601 Broadway" at bounding box center [972, 314] width 399 height 23
type input "1"
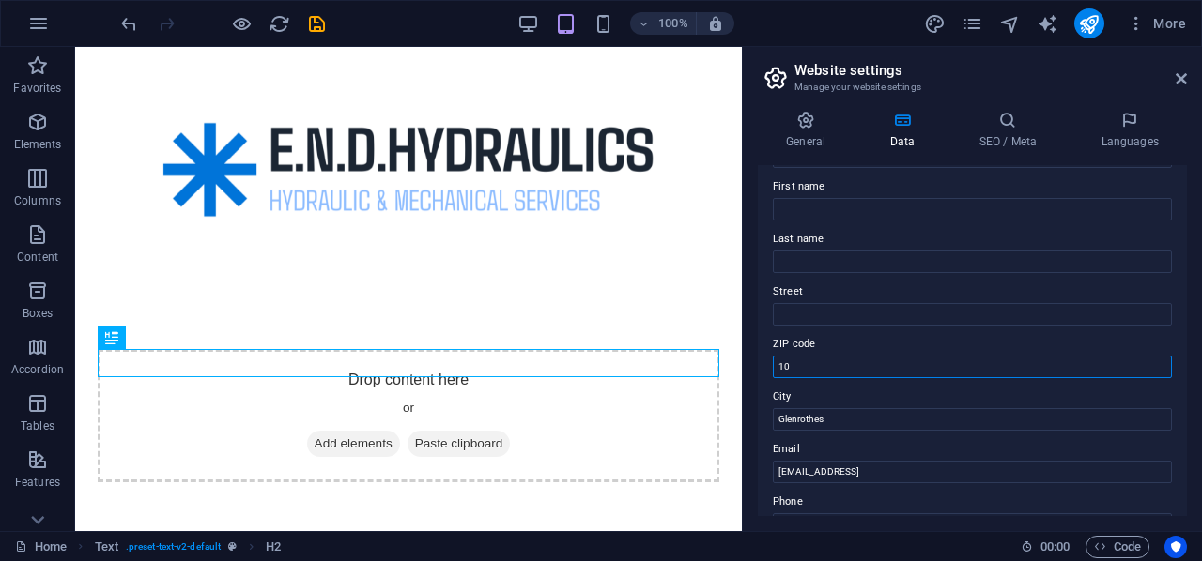
type input "1"
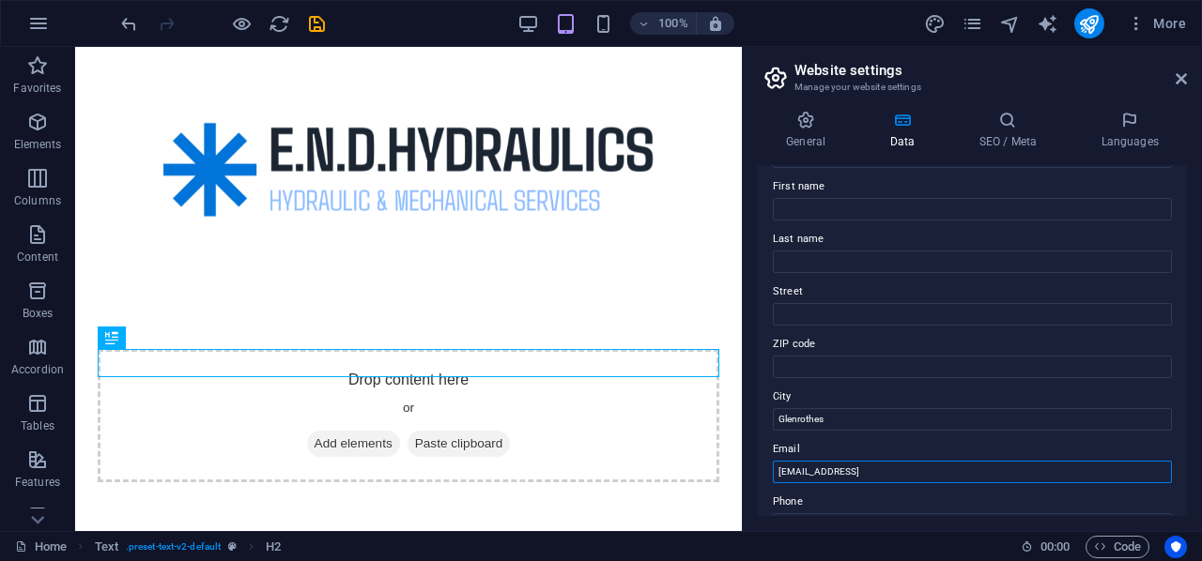
click at [1013, 467] on input "97f78f3ced090123760091994239a2@cpanel.local" at bounding box center [972, 472] width 399 height 23
type input "9"
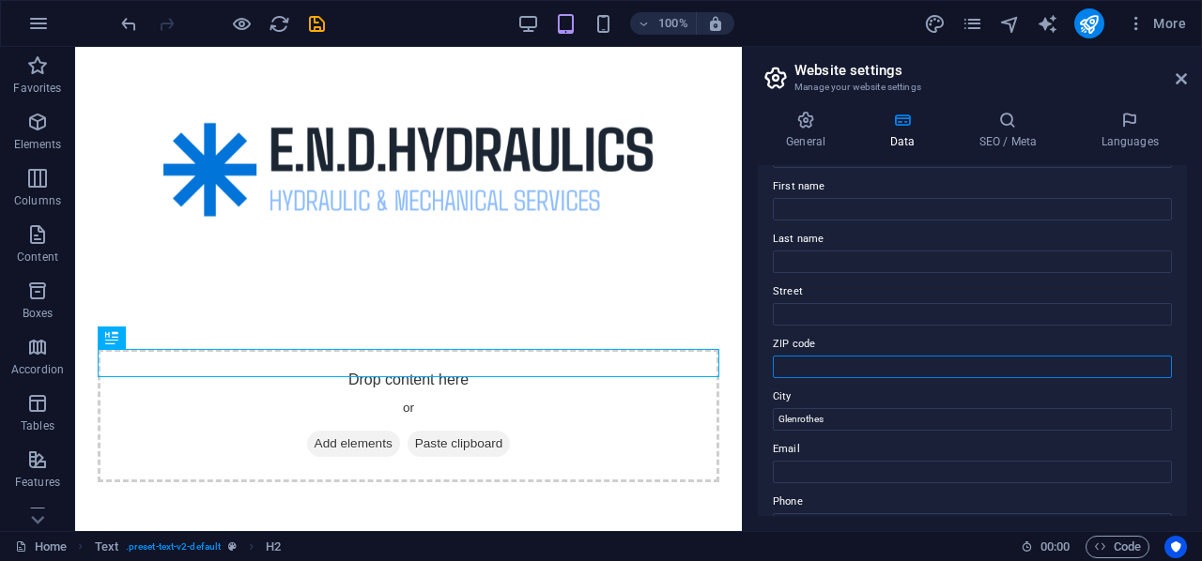
click at [851, 359] on input "ZIP code" at bounding box center [972, 367] width 399 height 23
type input "KY7 6WD"
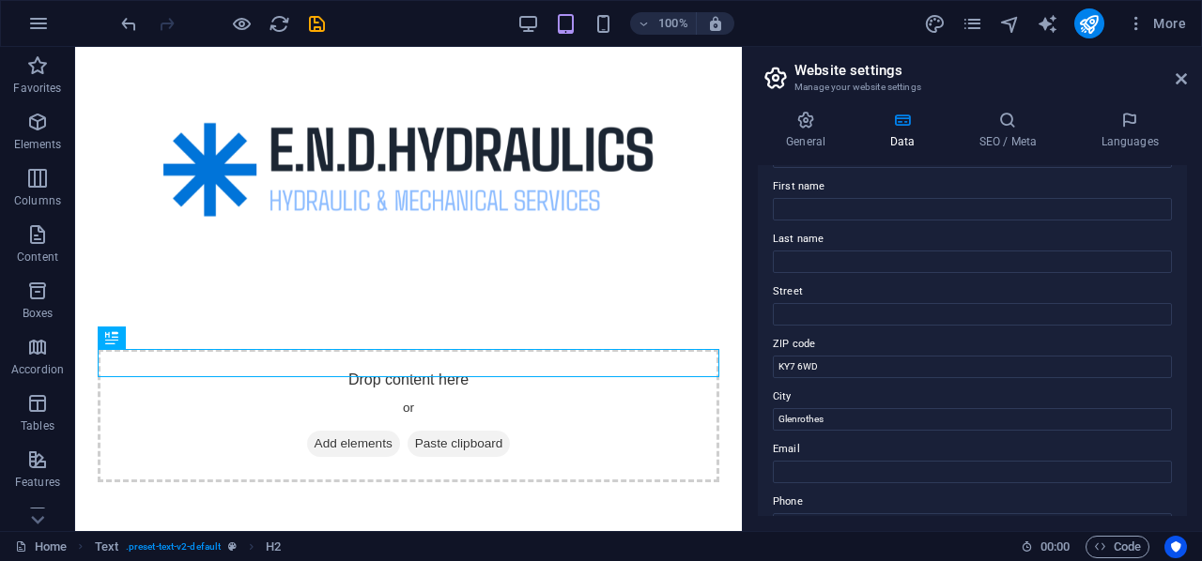
click at [1023, 398] on label "City" at bounding box center [972, 397] width 399 height 23
click at [1023, 408] on input "Glenrothes" at bounding box center [972, 419] width 399 height 23
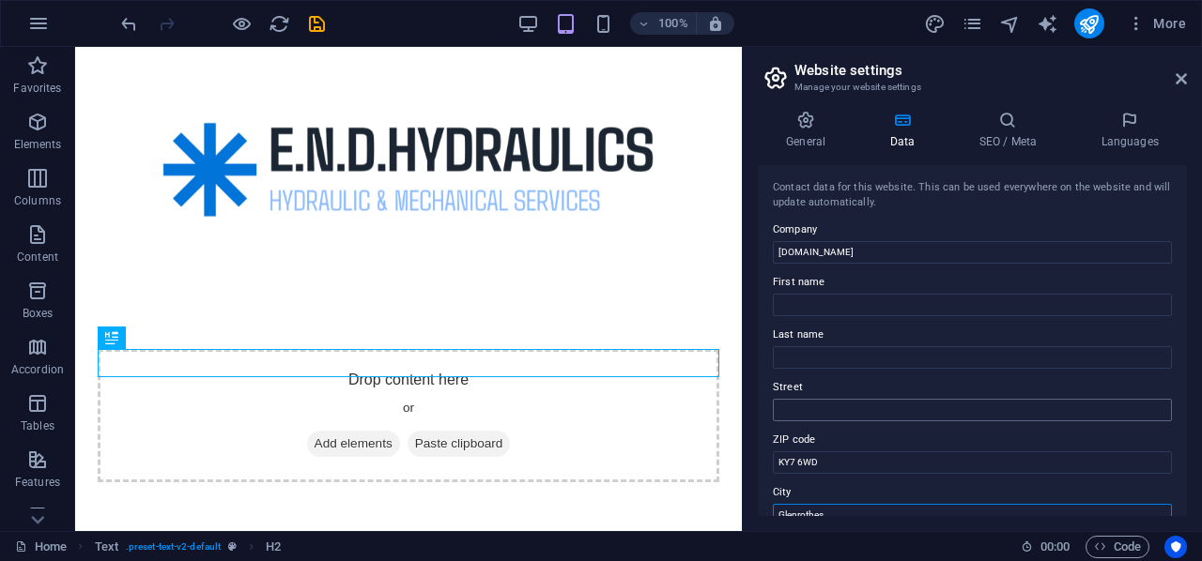
scroll to position [0, 0]
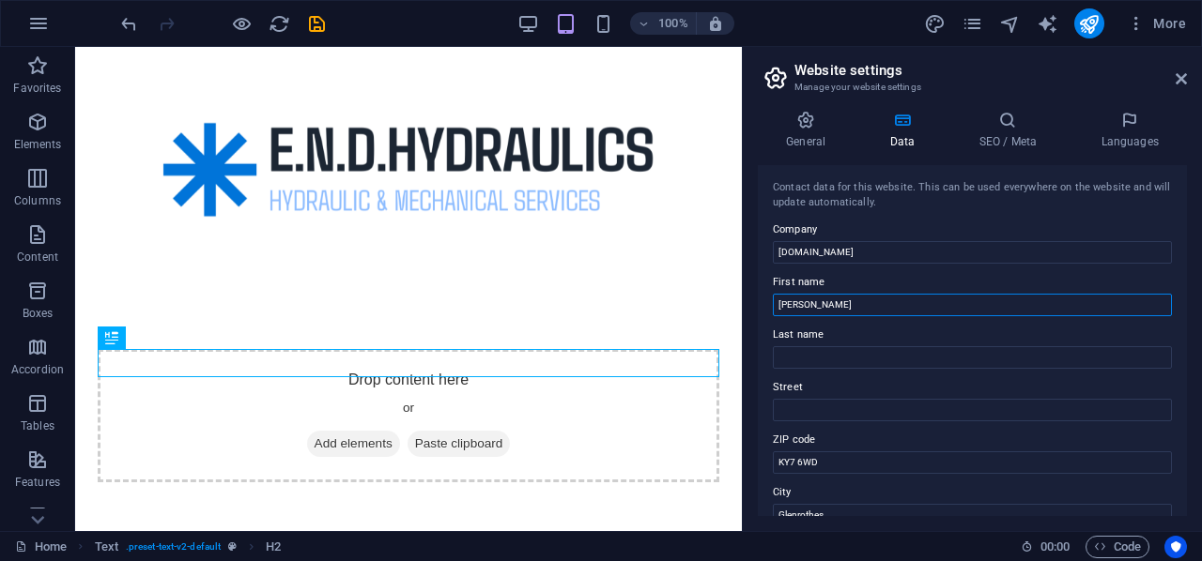
type input "John"
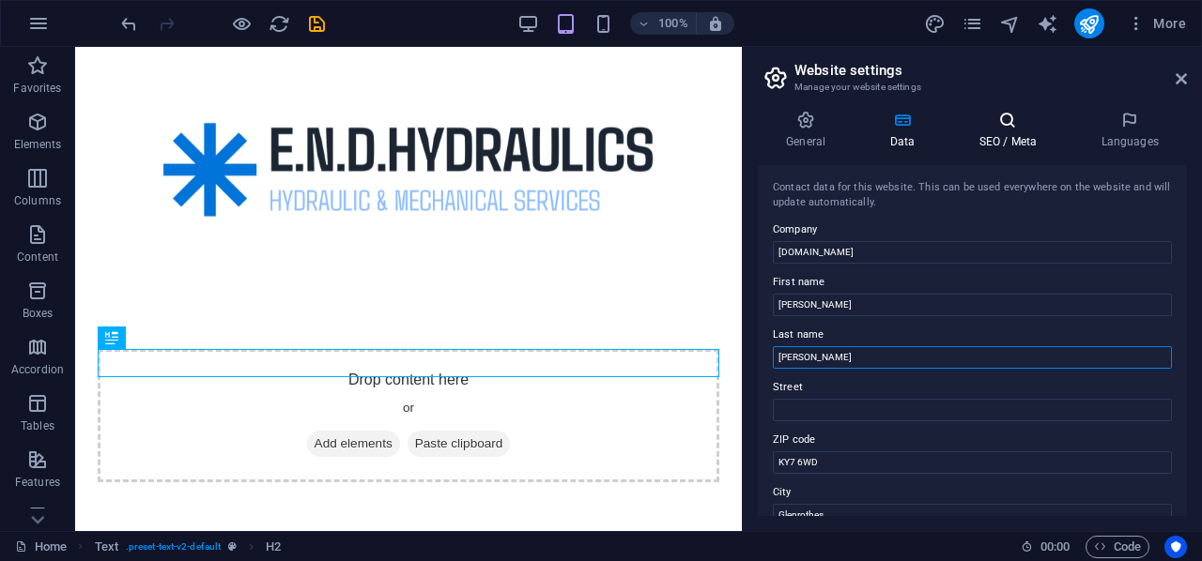
type input "Eadie"
click at [1015, 123] on icon at bounding box center [1007, 120] width 115 height 19
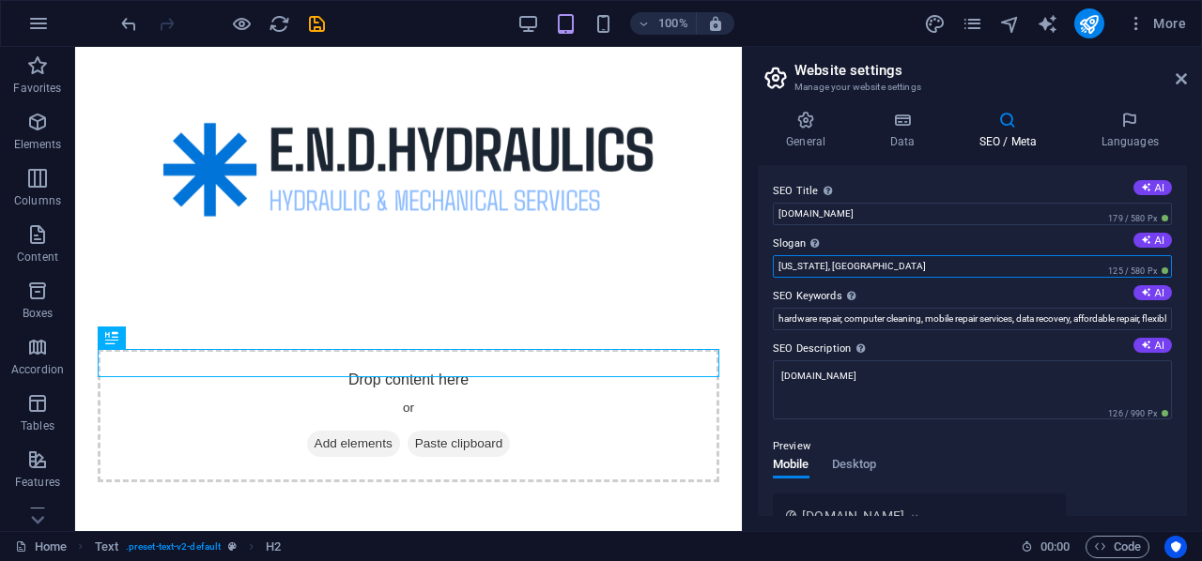
click at [1034, 268] on input "New York, NY" at bounding box center [972, 266] width 399 height 23
type input "N"
type input "F"
type input "Glenrothes, Fife"
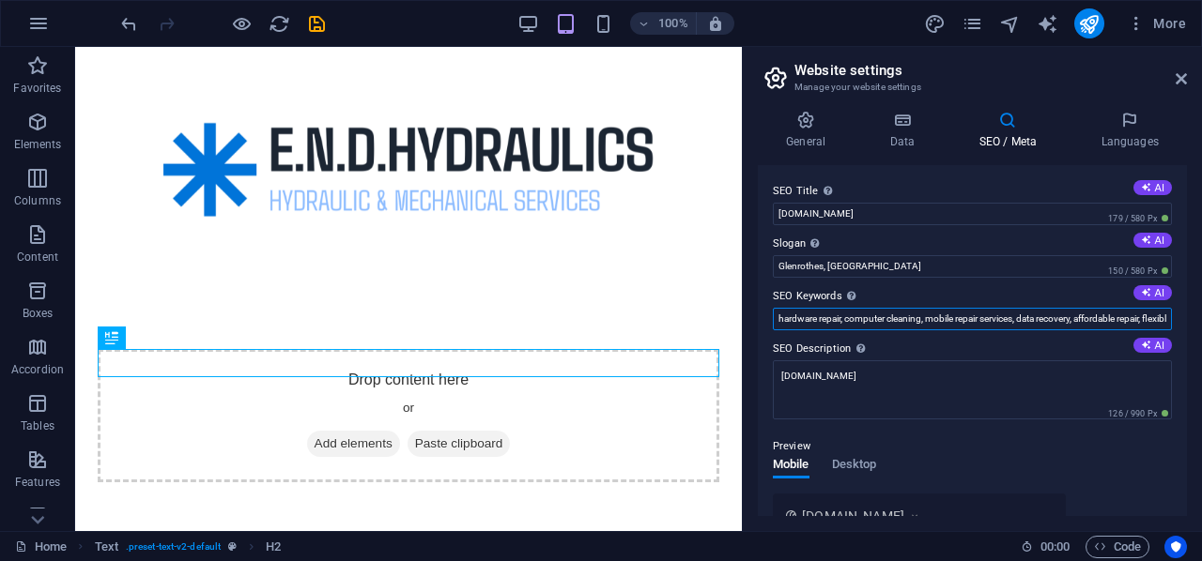
click at [1036, 317] on input "hardware repair, computer cleaning, mobile repair services, data recovery, affo…" at bounding box center [972, 319] width 399 height 23
click at [1090, 318] on input "hardware repair, computer cleaning, mobile repair services, data recovery, affo…" at bounding box center [972, 319] width 399 height 23
click at [1123, 321] on input "hardwffordable repair, flexible appointments, endhydraulics.co.uk, New York, NY" at bounding box center [972, 319] width 399 height 23
type input "Hydraulic and mechanical serivices, endhydraulics.co.uk, Glenrothes, Fife"
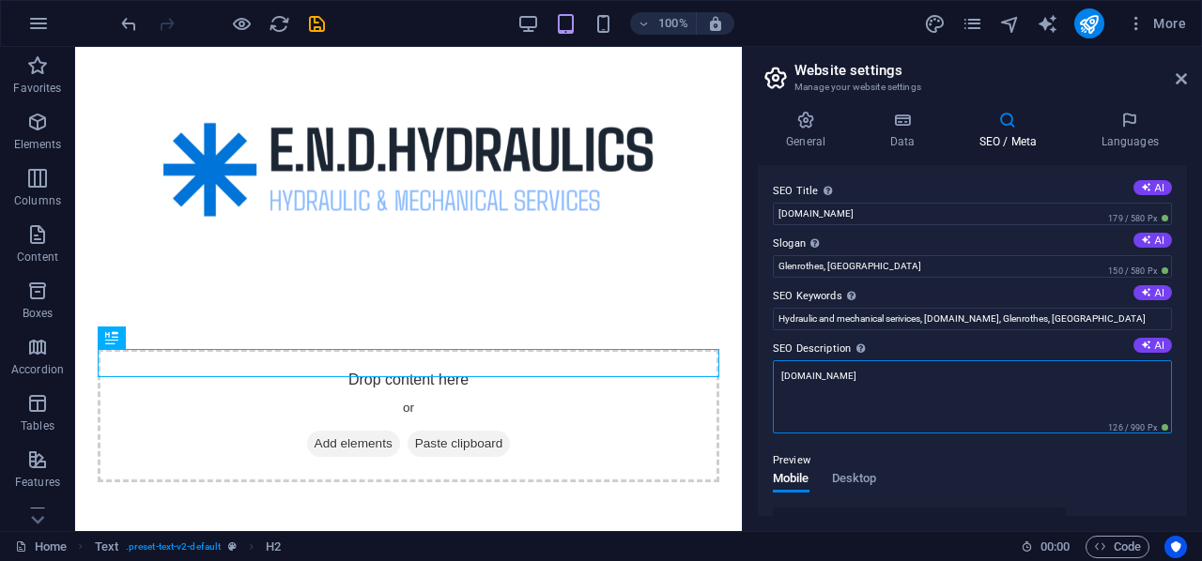
drag, startPoint x: 1123, startPoint y: 321, endPoint x: 1075, endPoint y: 415, distance: 105.4
click at [1075, 415] on textarea "[DOMAIN_NAME]" at bounding box center [972, 396] width 399 height 73
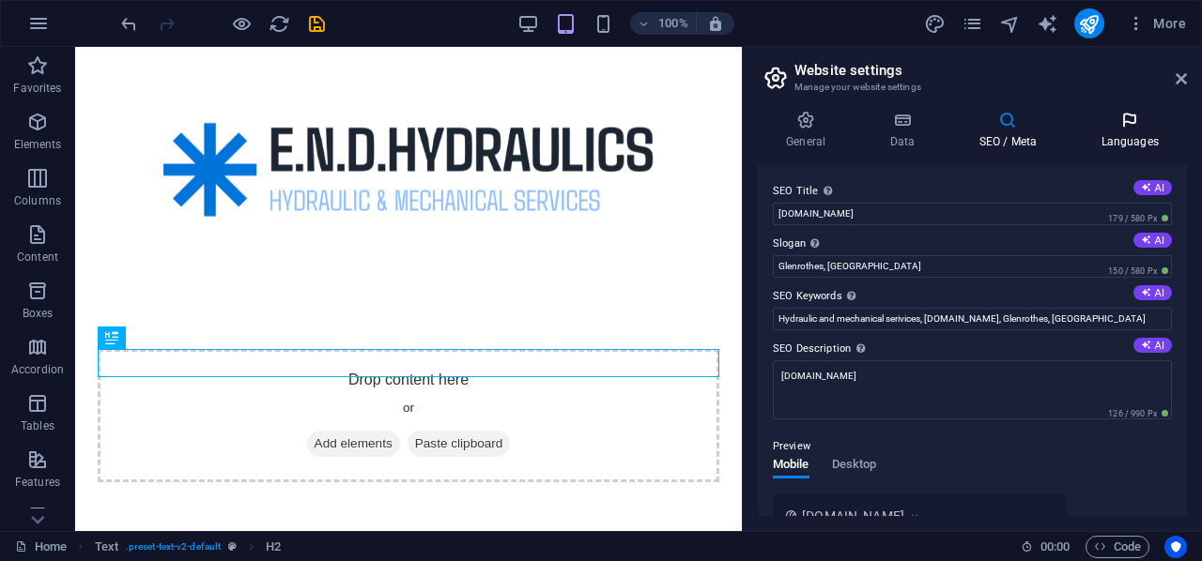
click at [1126, 121] on icon at bounding box center [1129, 120] width 115 height 19
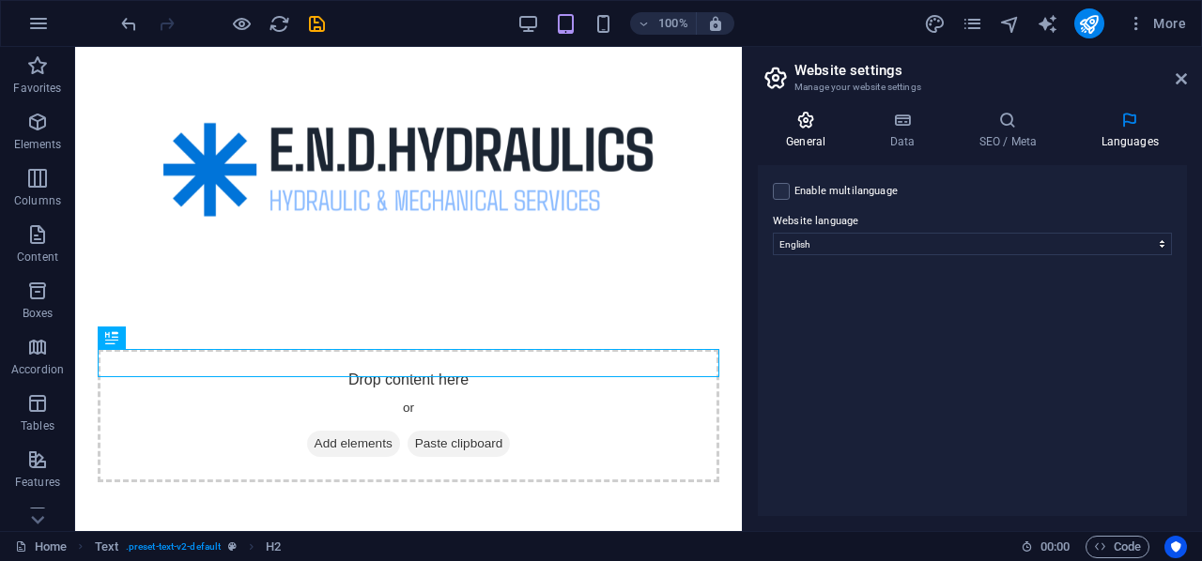
click at [801, 131] on h4 "General" at bounding box center [809, 130] width 103 height 39
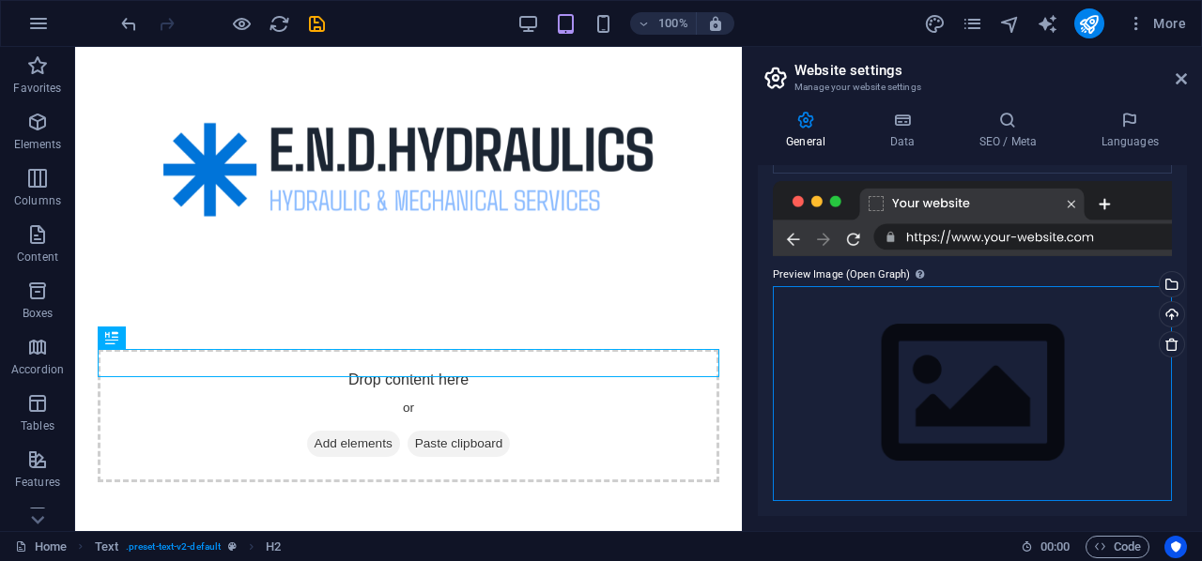
click at [836, 378] on div "Drag files here, click to choose files or select files from Files or our free s…" at bounding box center [972, 393] width 399 height 215
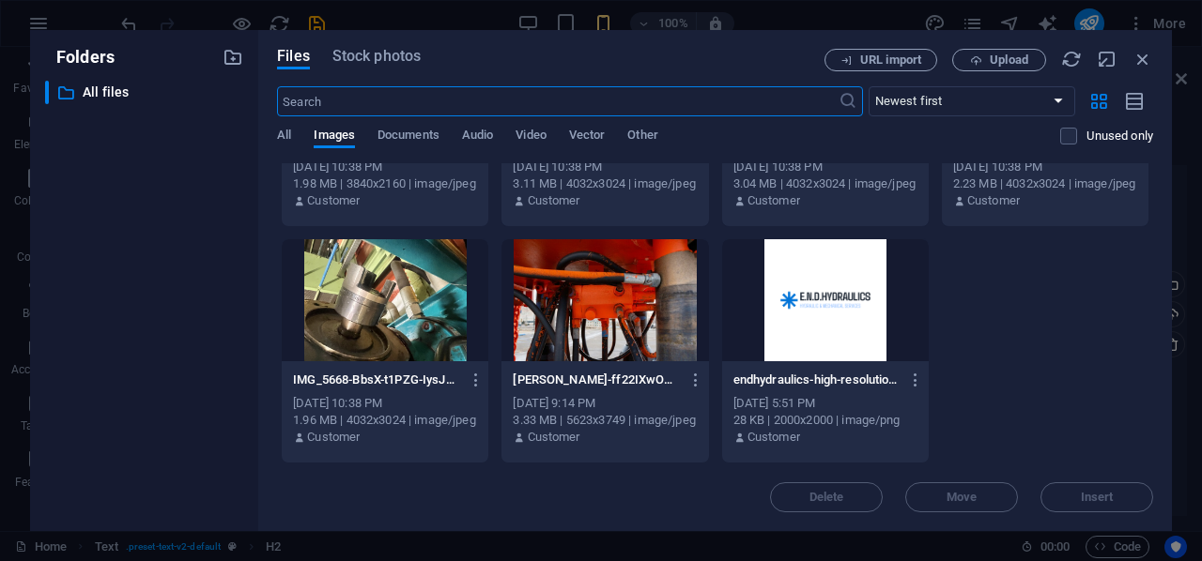
scroll to position [4893, 0]
click at [812, 317] on div at bounding box center [825, 300] width 207 height 122
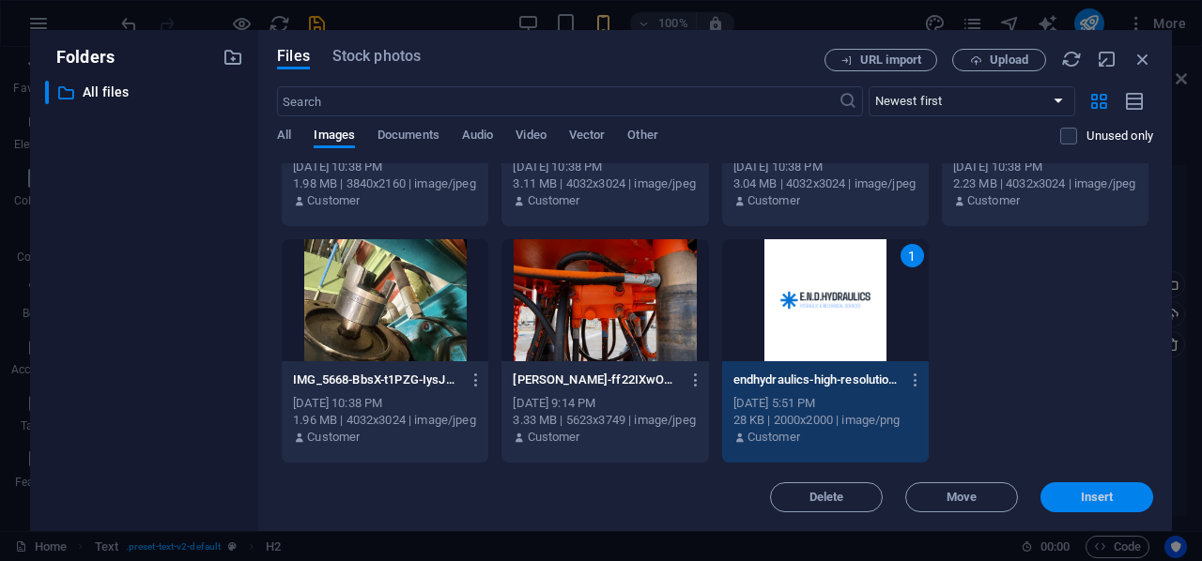
click at [1073, 497] on span "Insert" at bounding box center [1097, 497] width 98 height 11
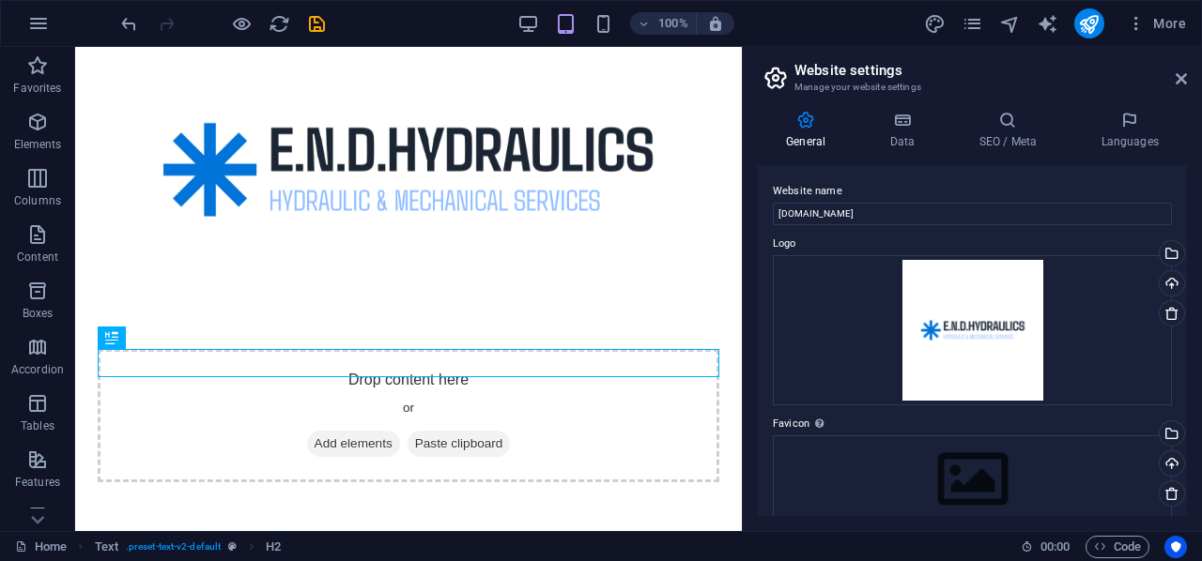
scroll to position [0, 0]
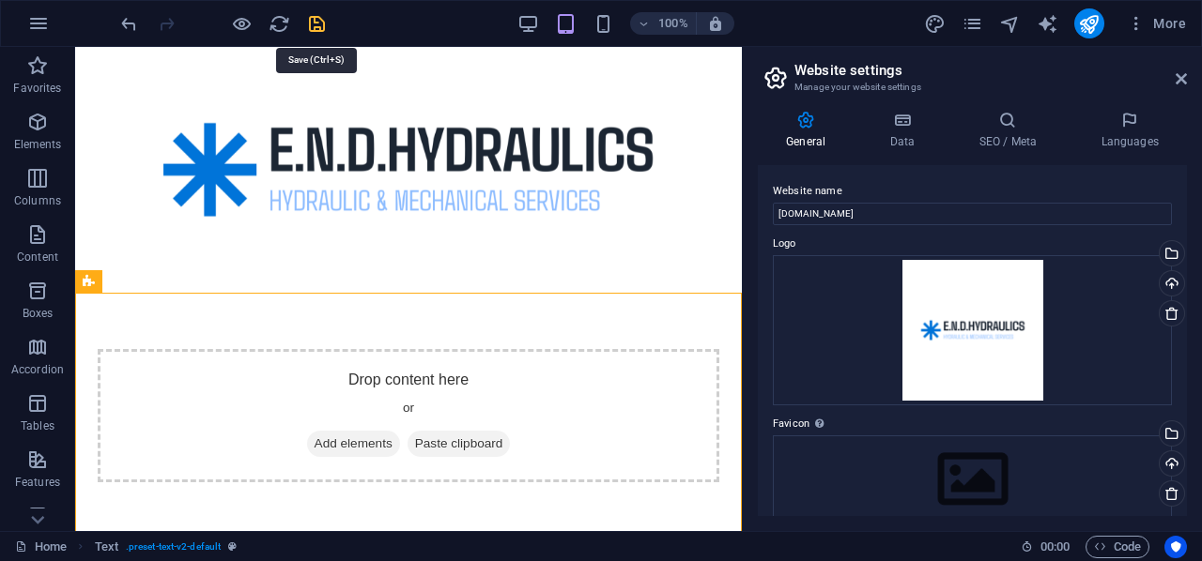
click at [312, 17] on icon "save" at bounding box center [317, 24] width 22 height 22
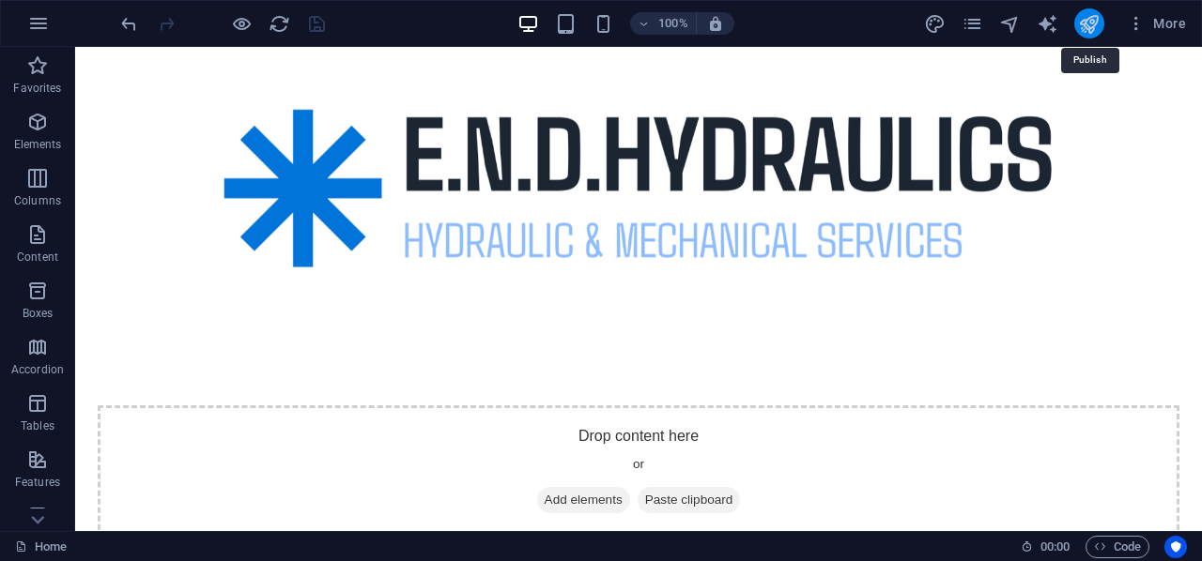
click at [1090, 21] on icon "publish" at bounding box center [1089, 24] width 22 height 22
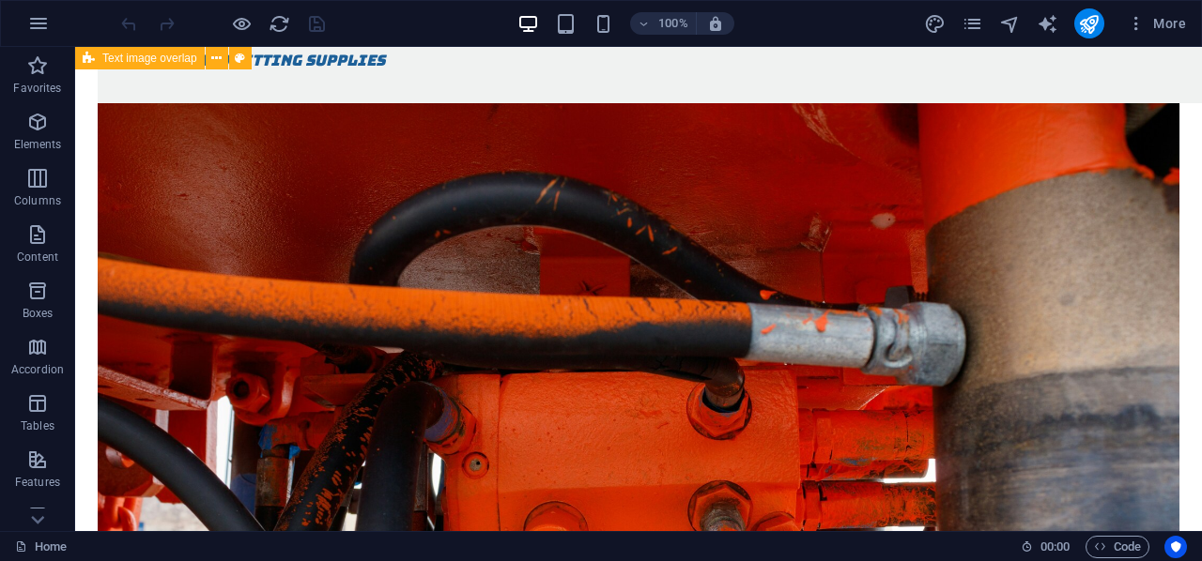
scroll to position [1154, 0]
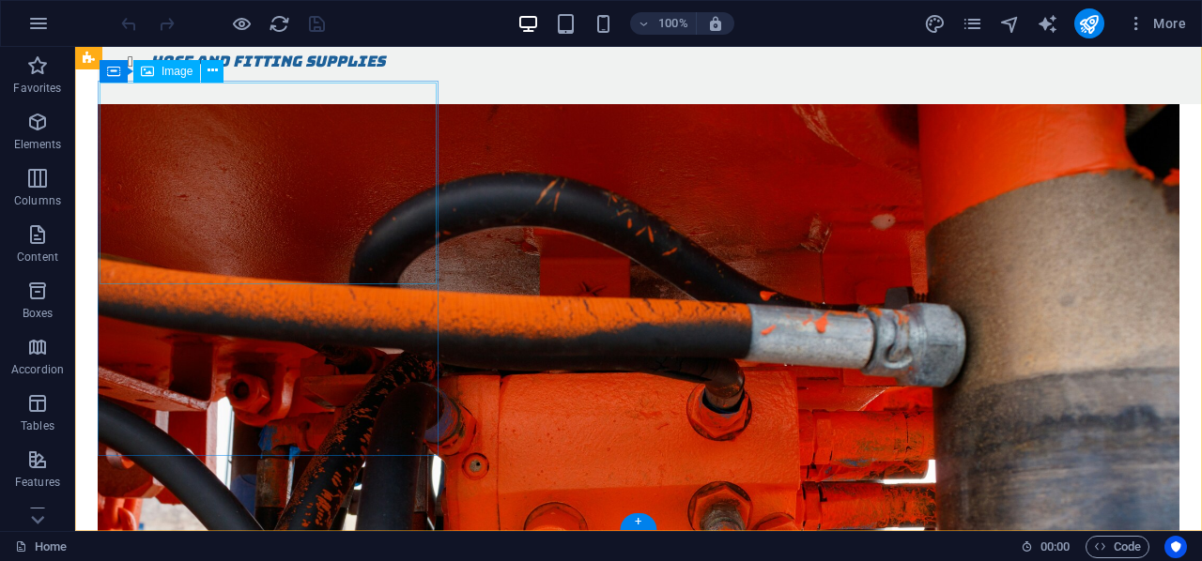
click at [207, 70] on icon at bounding box center [212, 71] width 10 height 20
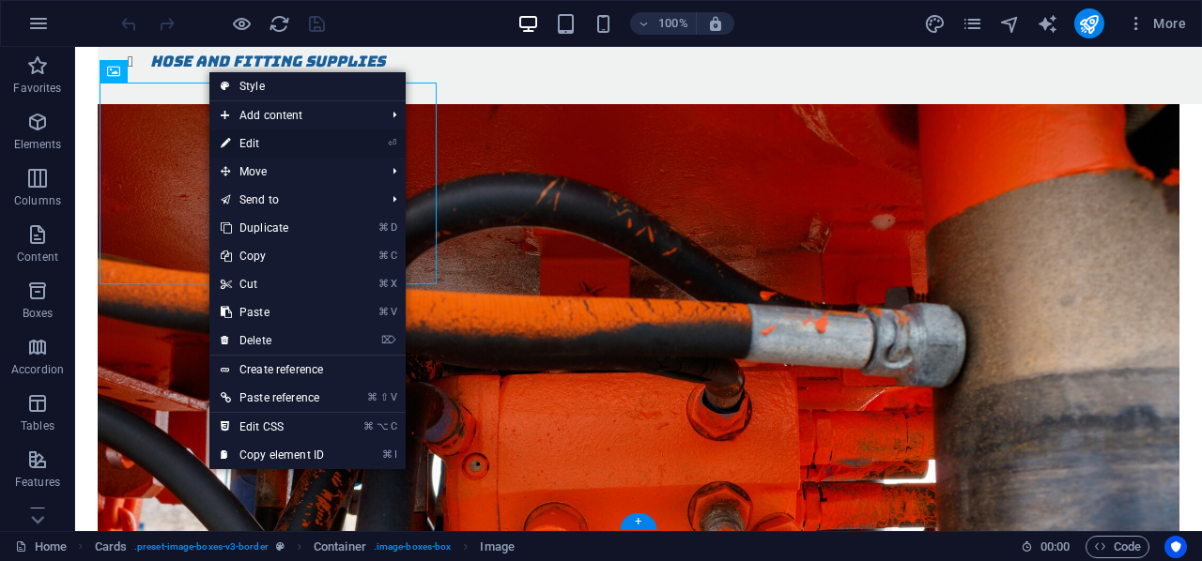
click at [258, 146] on link "⏎ Edit" at bounding box center [272, 144] width 126 height 28
select select "%"
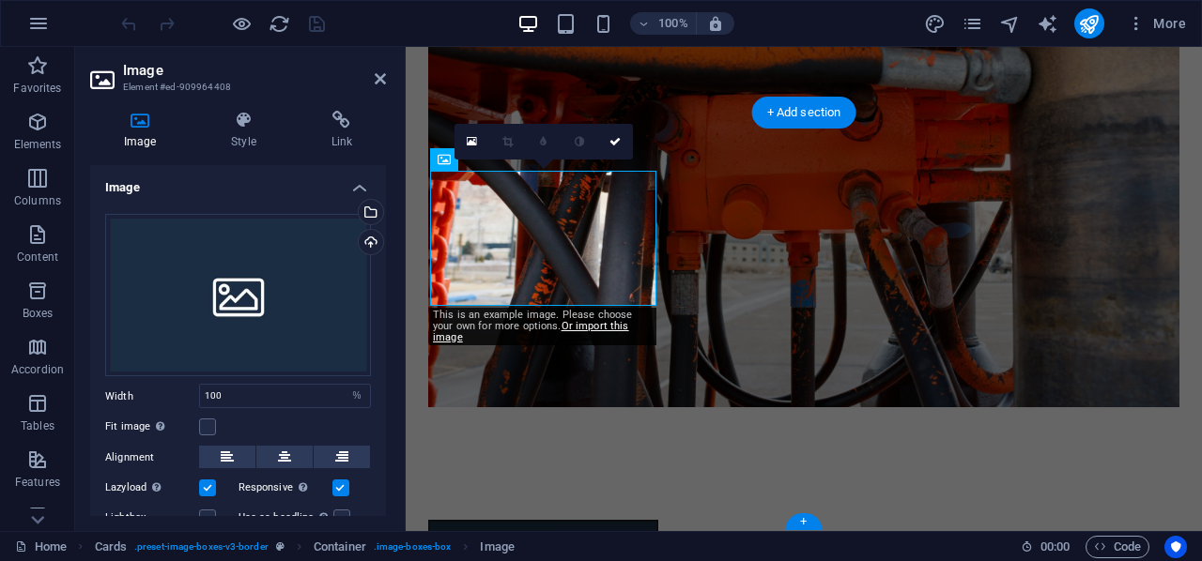
scroll to position [826, 0]
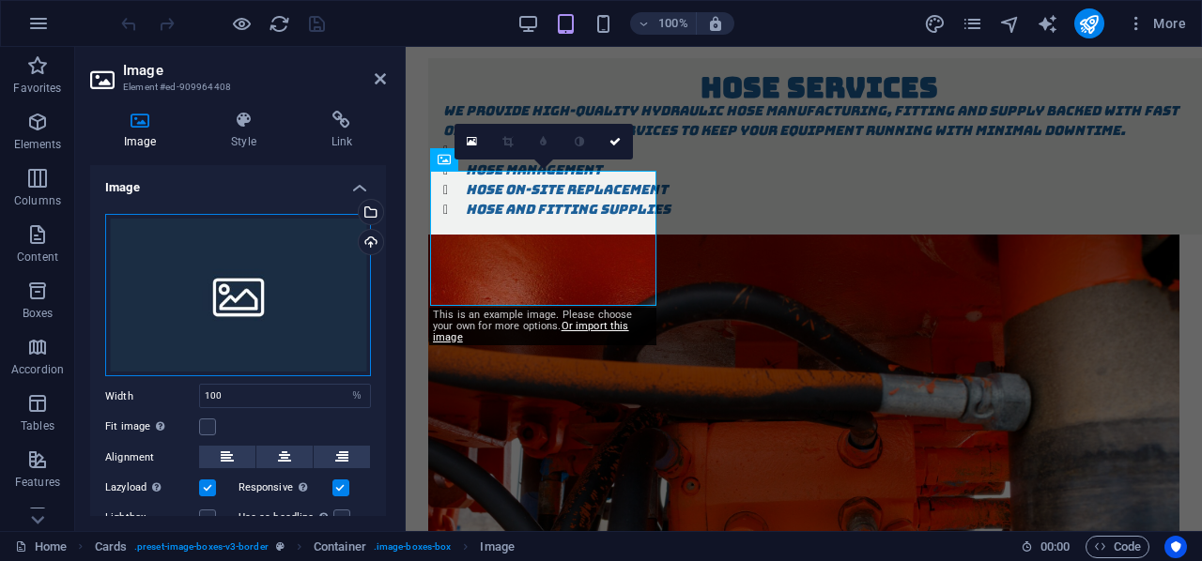
click at [266, 282] on div "Drag files here, click to choose files or select files from Files or our free s…" at bounding box center [238, 295] width 266 height 163
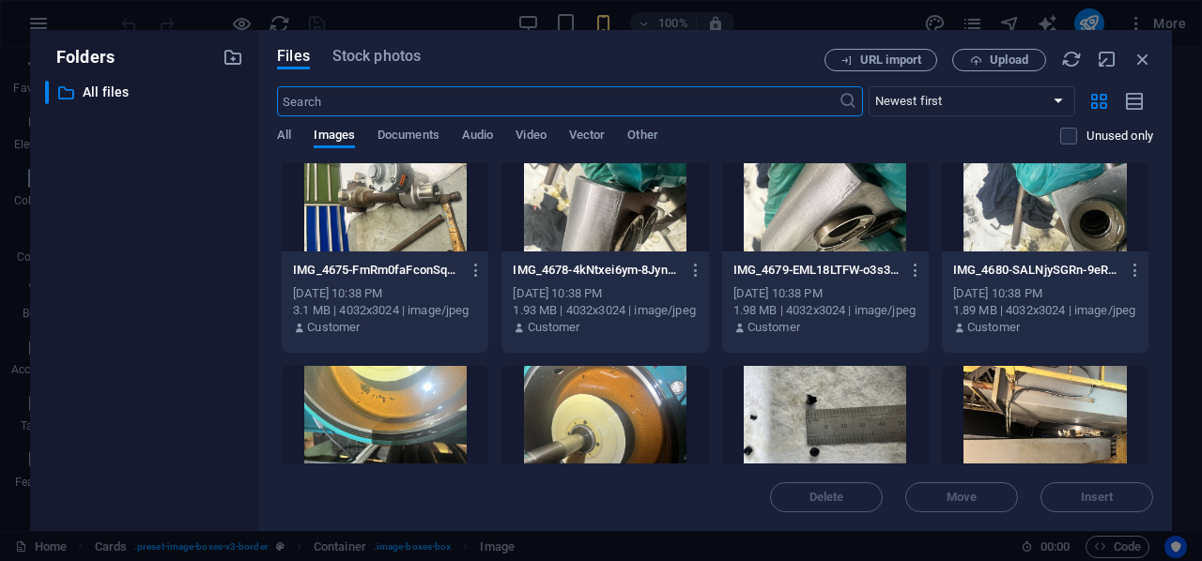
scroll to position [3350, 0]
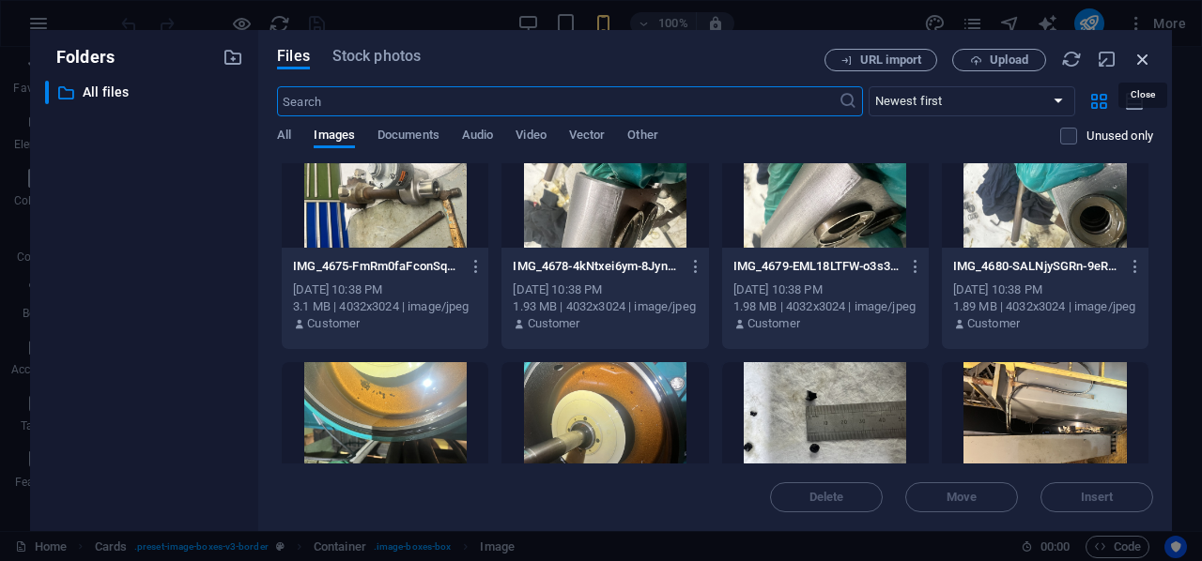
click at [1141, 55] on icon "button" at bounding box center [1142, 59] width 21 height 21
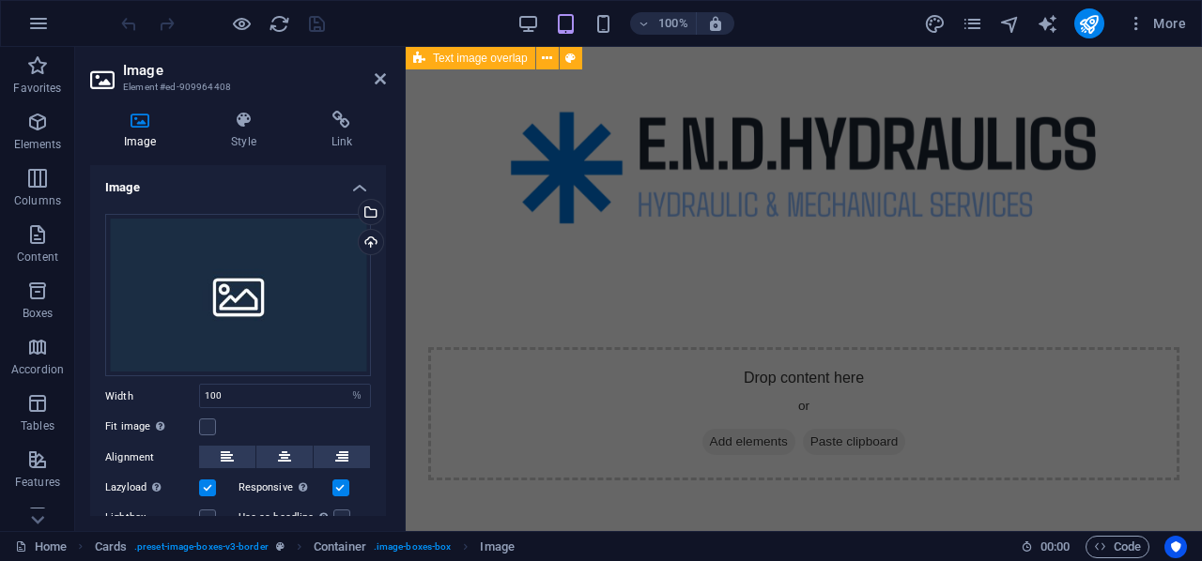
scroll to position [0, 0]
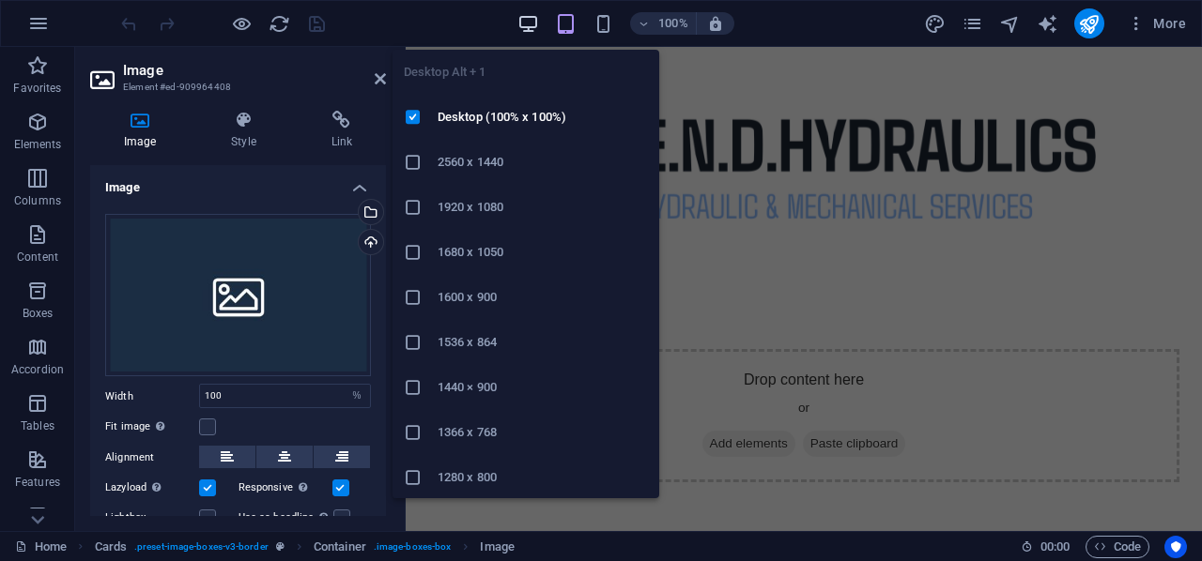
click at [535, 21] on icon "button" at bounding box center [528, 24] width 22 height 22
